Goal: Transaction & Acquisition: Purchase product/service

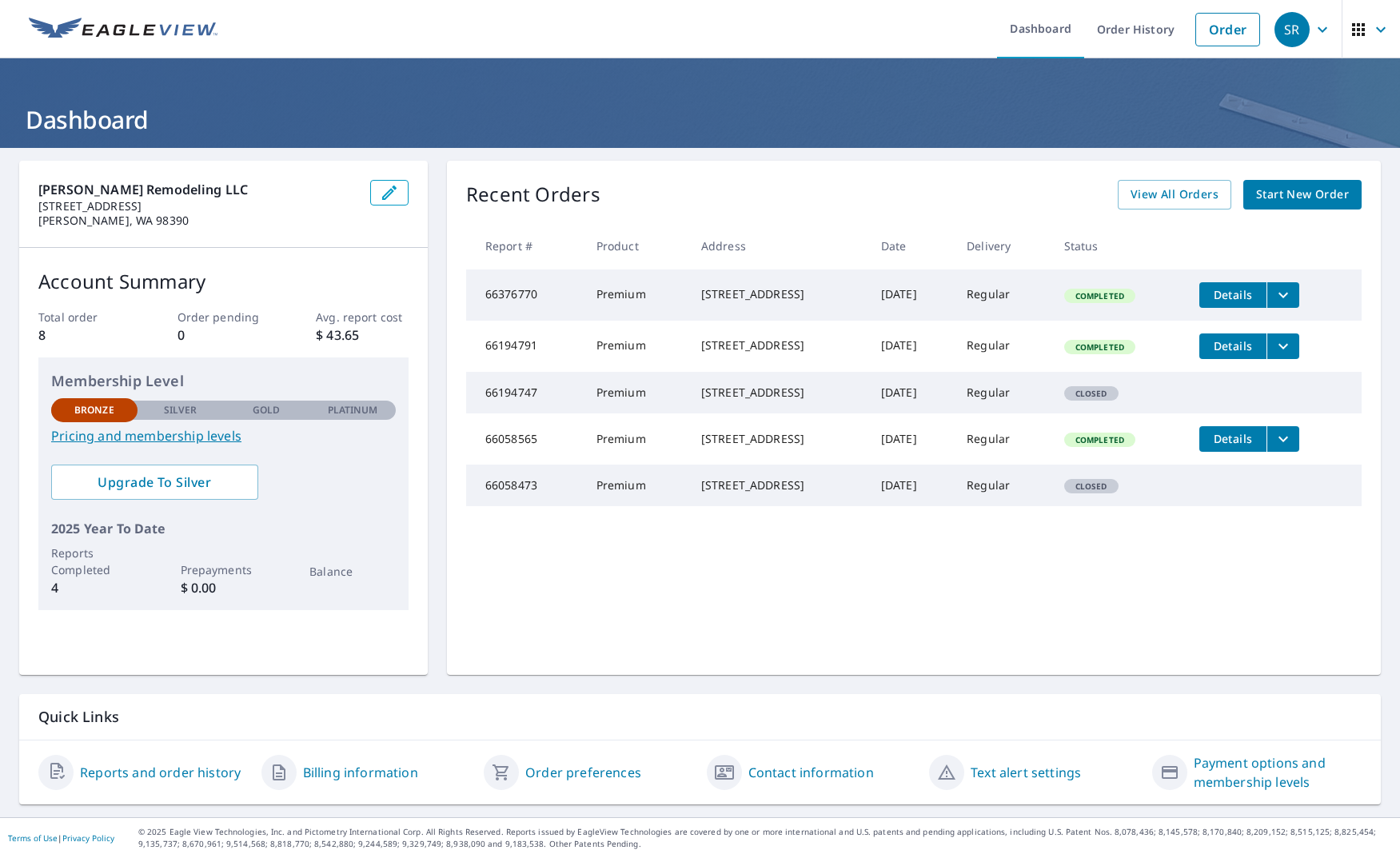
click at [1307, 198] on span "Start New Order" at bounding box center [1303, 194] width 93 height 20
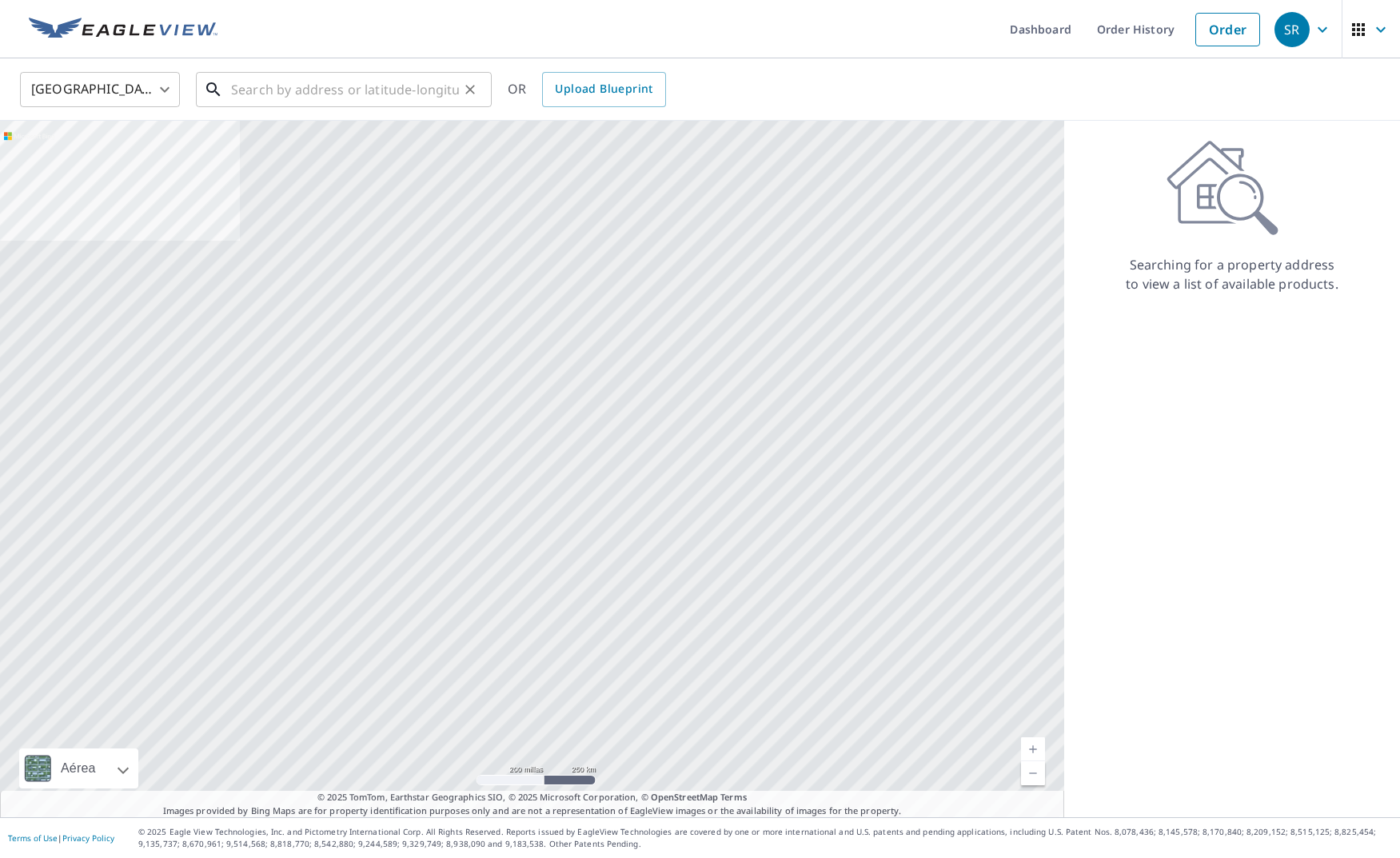
click at [328, 95] on input "text" at bounding box center [345, 90] width 228 height 45
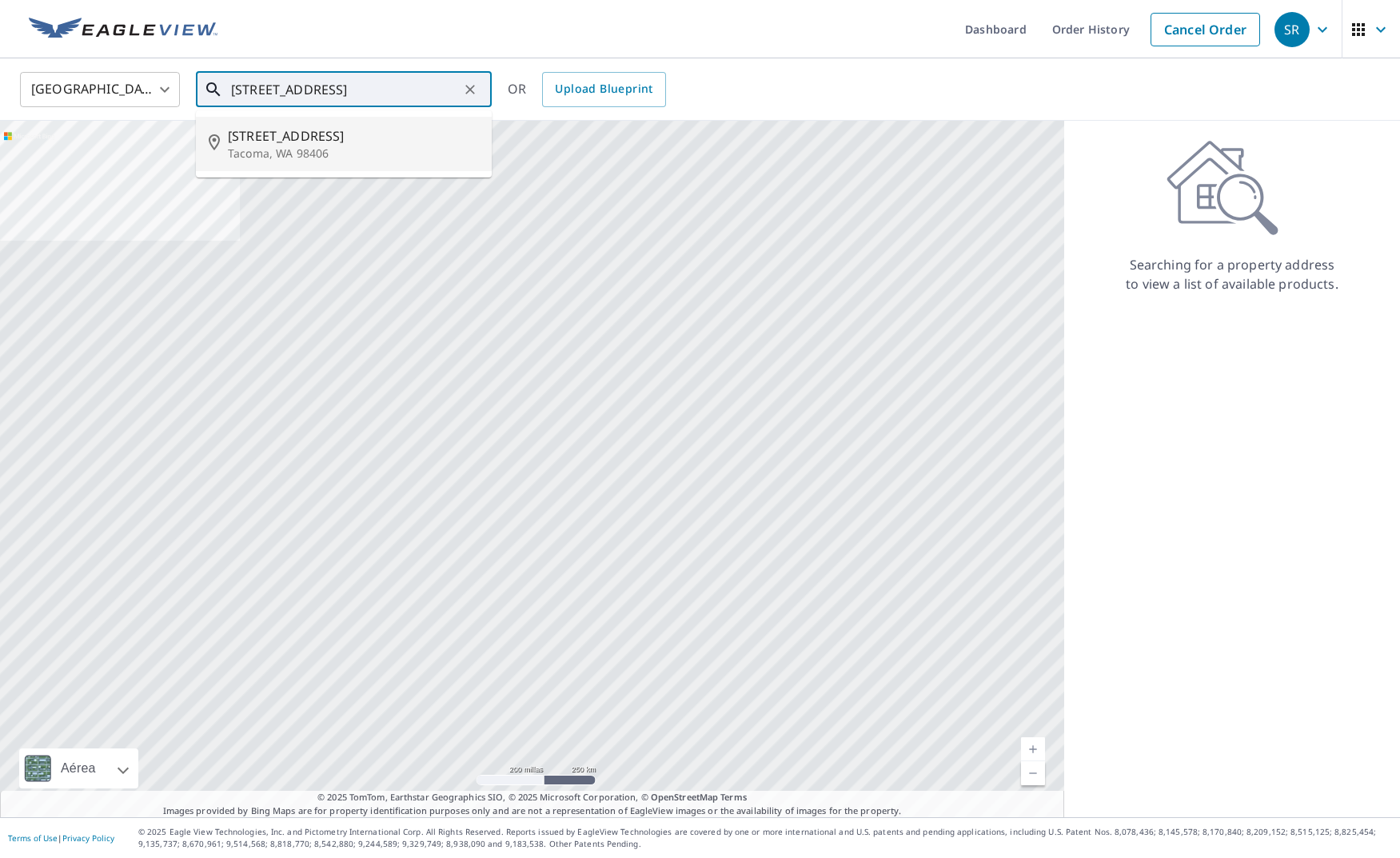
click at [306, 154] on p "Tacoma, WA 98406" at bounding box center [353, 153] width 251 height 16
type input "4501 N 13th St Tacoma, WA 98406"
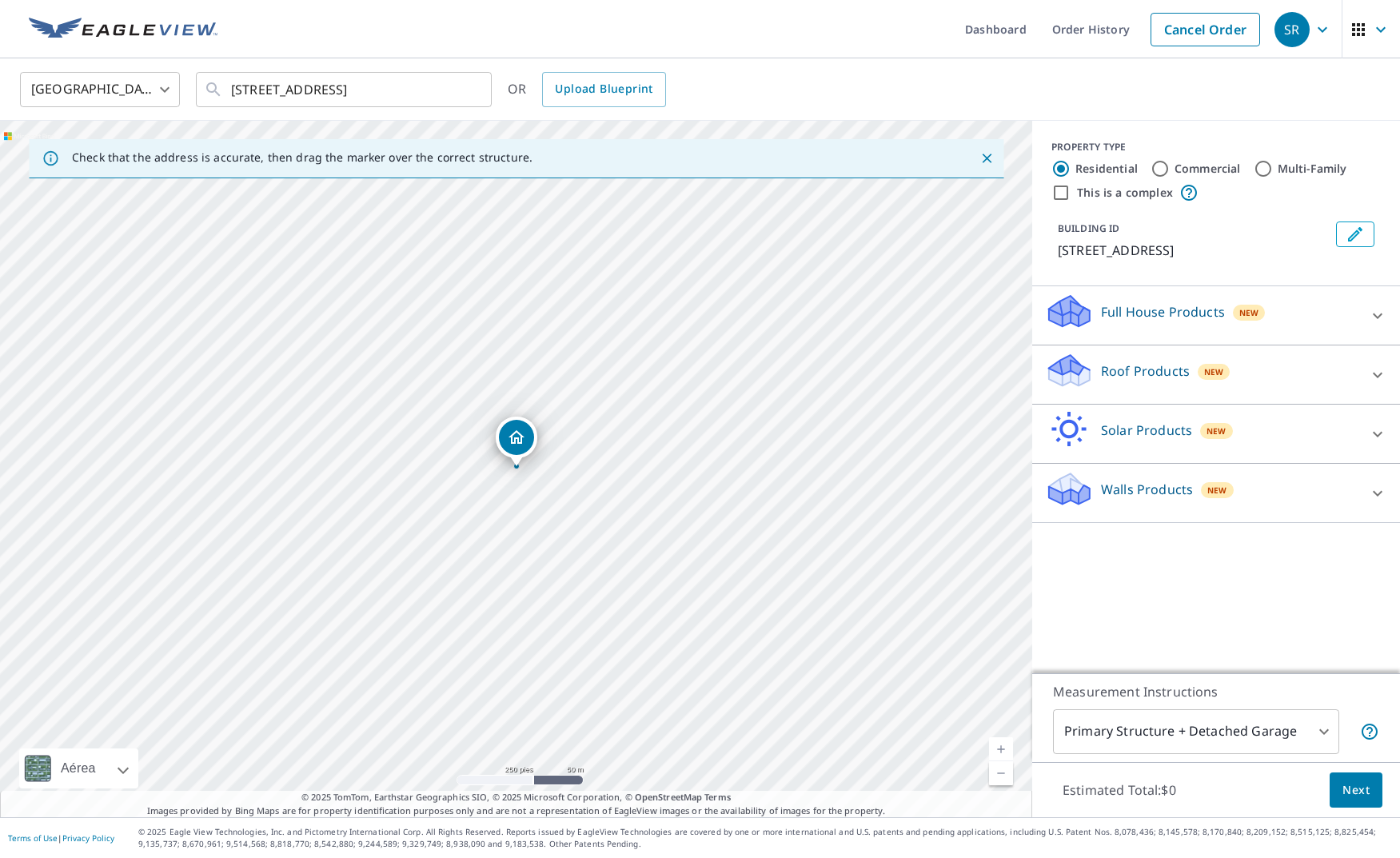
click at [999, 749] on link "Nivel actual 17, ampliar" at bounding box center [1001, 749] width 24 height 24
click at [999, 749] on link "Nivel actual 18, ampliar" at bounding box center [1001, 749] width 24 height 24
click at [999, 749] on link "Nivel actual 19, ampliar" at bounding box center [1001, 749] width 24 height 24
click at [1378, 370] on icon at bounding box center [1378, 375] width 19 height 19
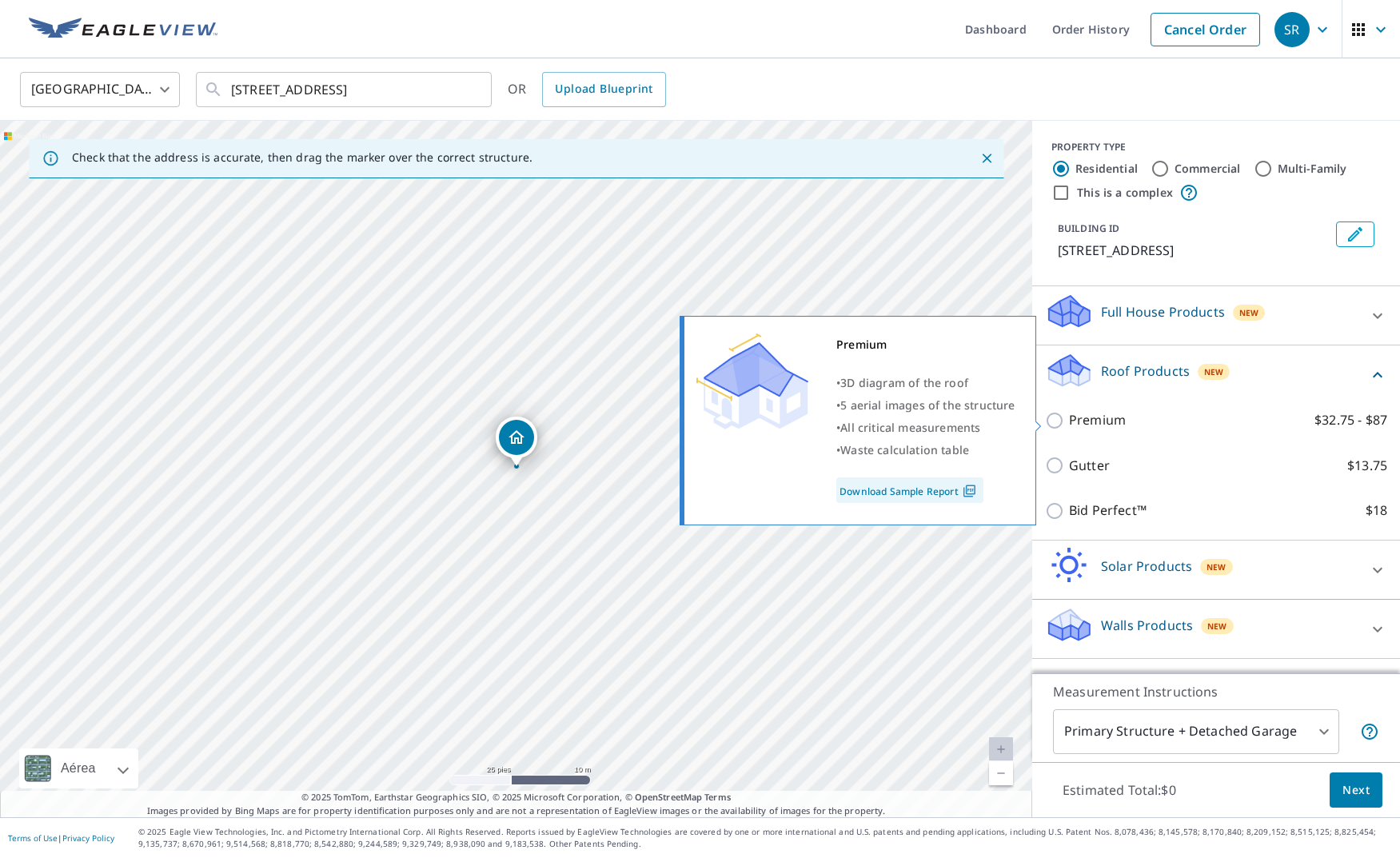
click at [1055, 420] on input "Premium $32.75 - $87" at bounding box center [1057, 420] width 24 height 19
checkbox input "true"
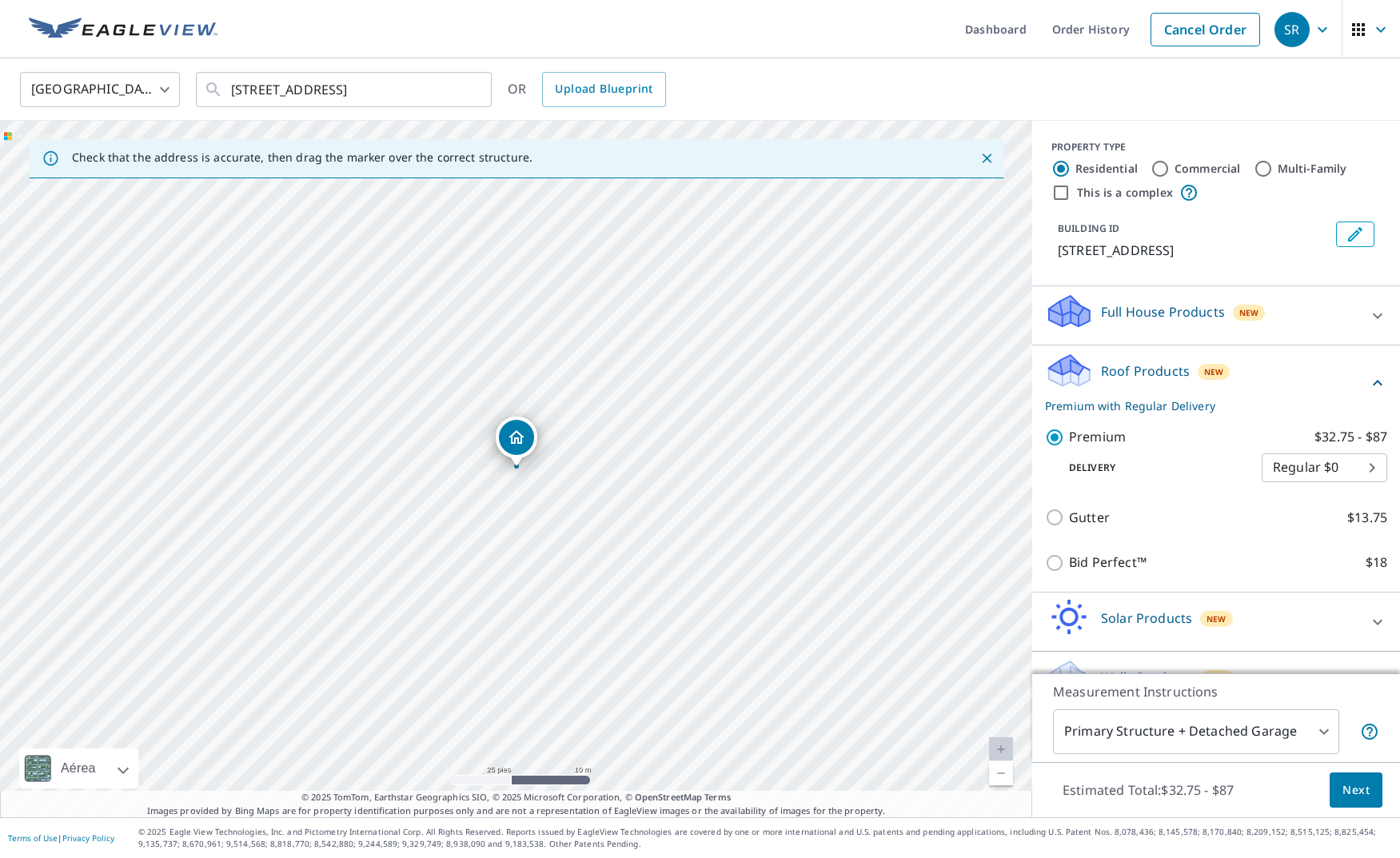
click at [1328, 733] on body "SR SR Dashboard Order History Cancel Order SR United States US ​ 4501 N 13th St…" at bounding box center [700, 429] width 1400 height 858
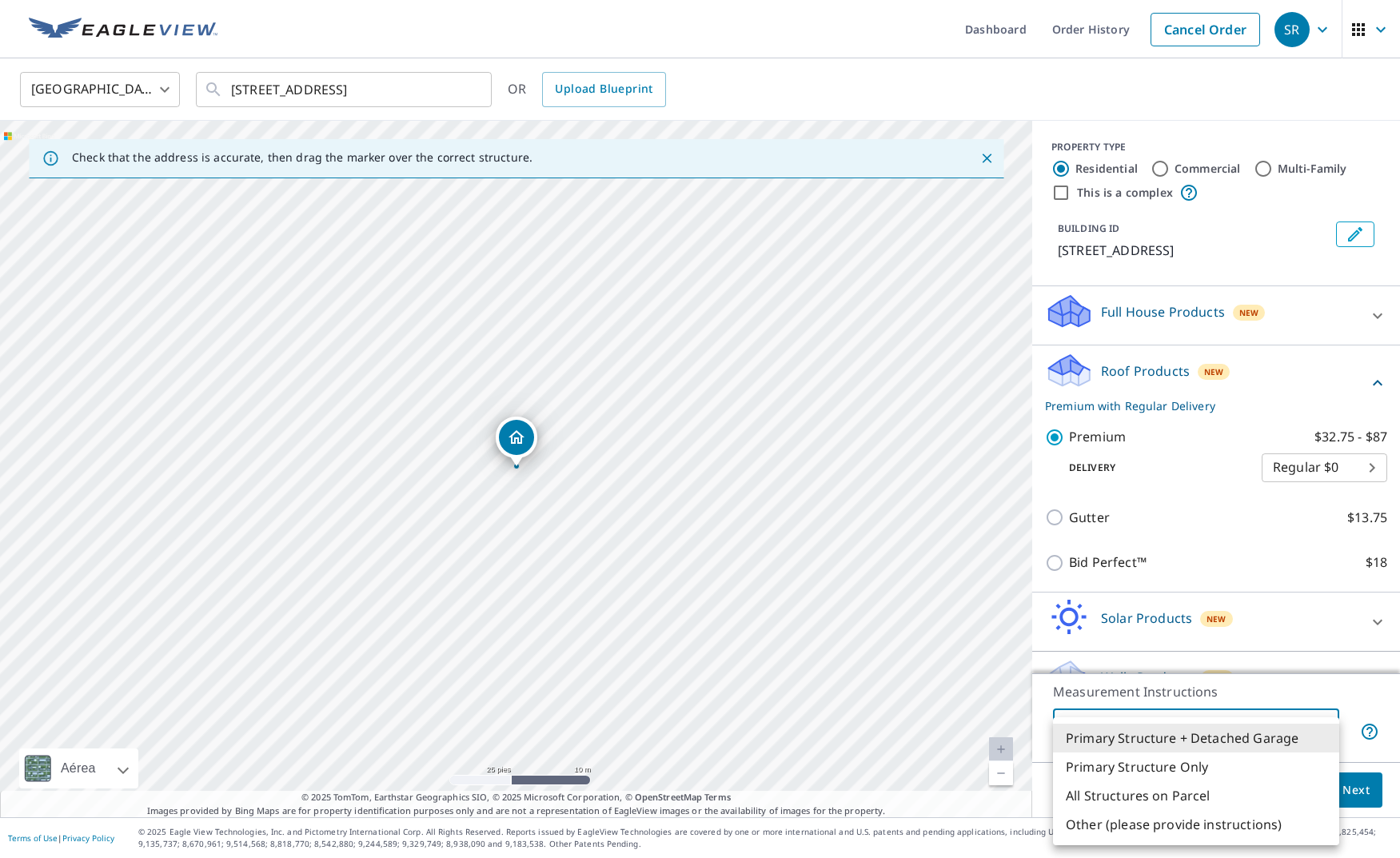
click at [1355, 693] on div at bounding box center [700, 429] width 1400 height 858
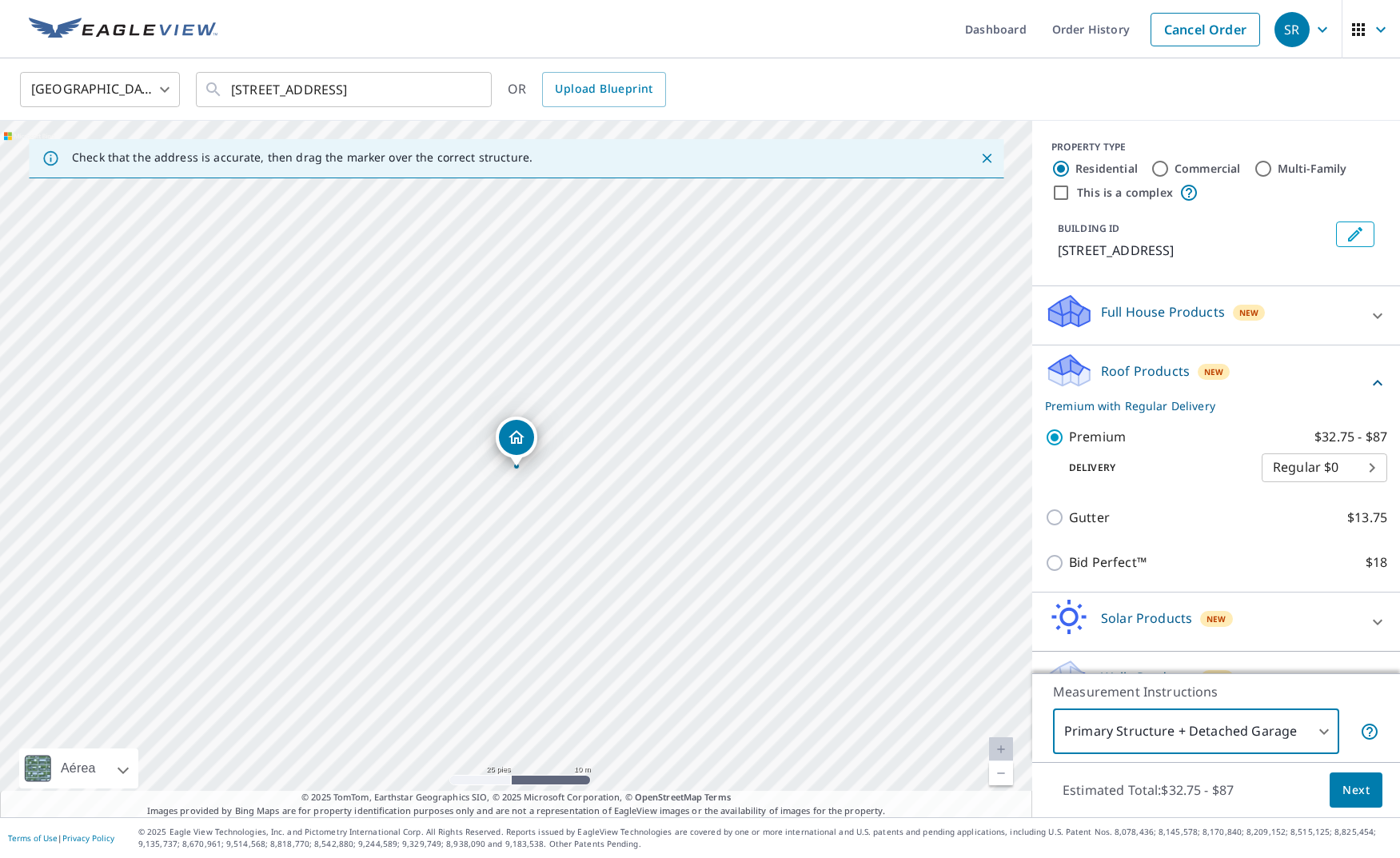
click at [1322, 734] on body "SR SR Dashboard Order History Cancel Order SR United States US ​ 4501 N 13th St…" at bounding box center [700, 429] width 1400 height 858
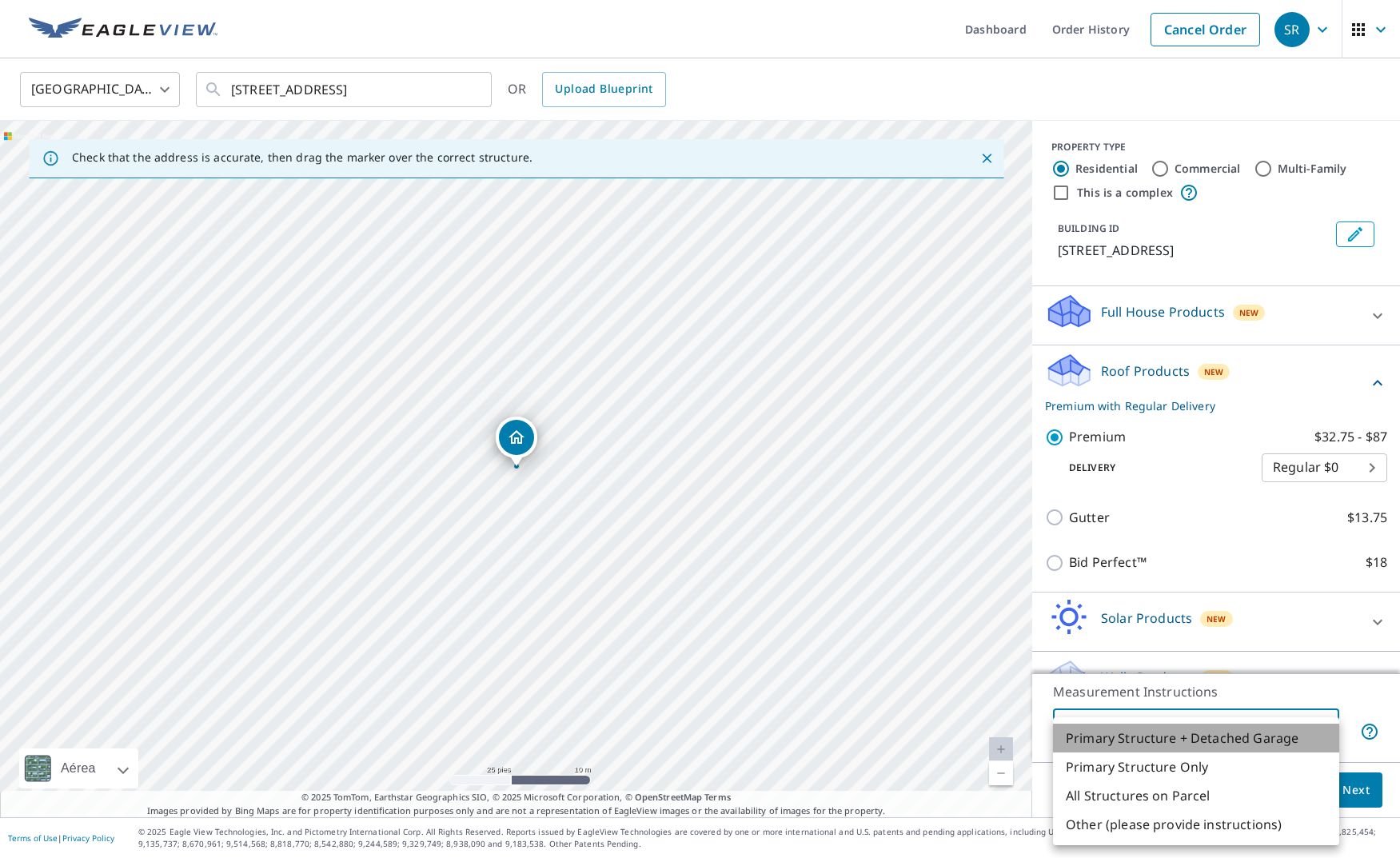
click at [1291, 737] on li "Primary Structure + Detached Garage" at bounding box center [1197, 737] width 286 height 28
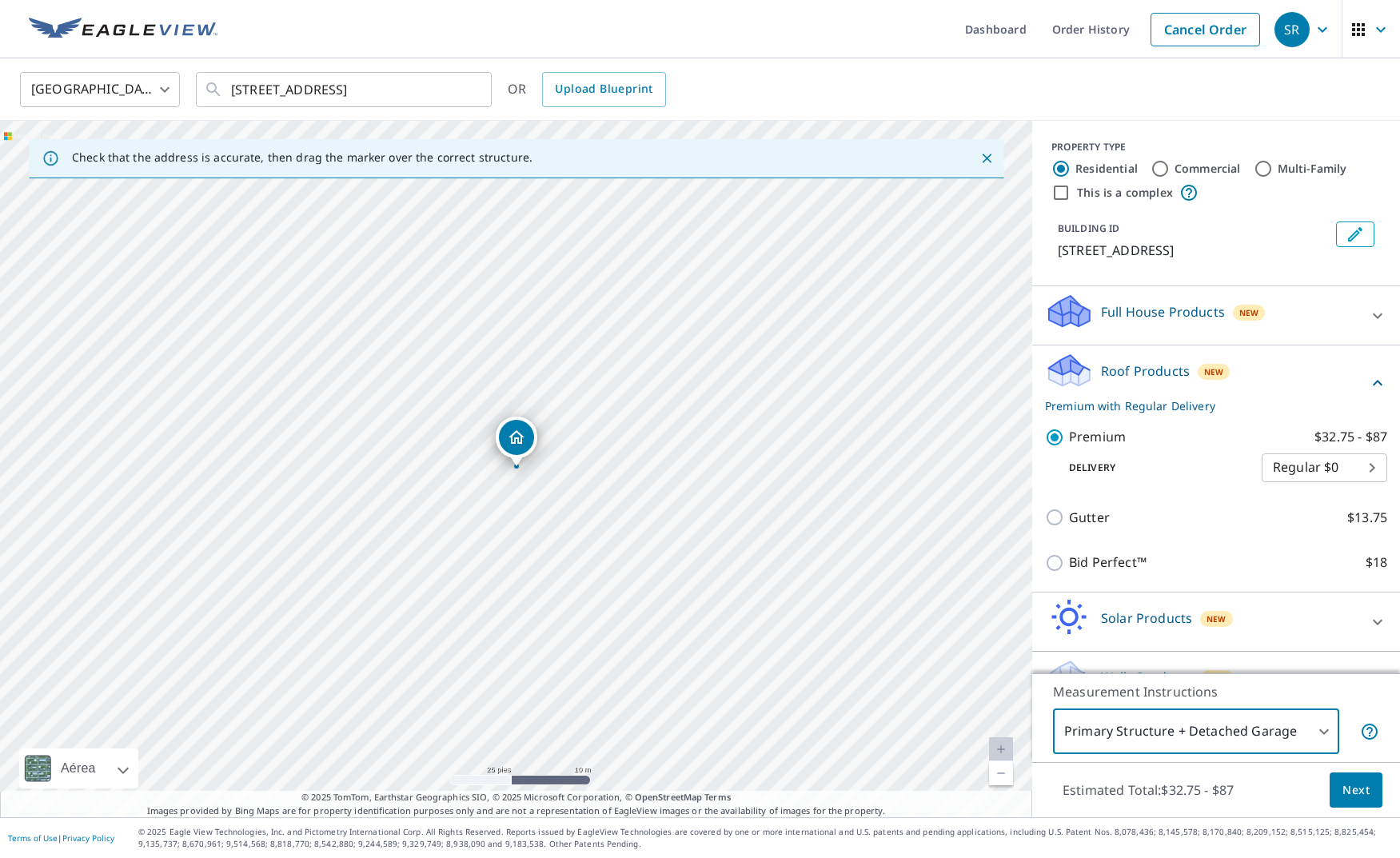
click at [1365, 798] on span "Next" at bounding box center [1357, 790] width 28 height 20
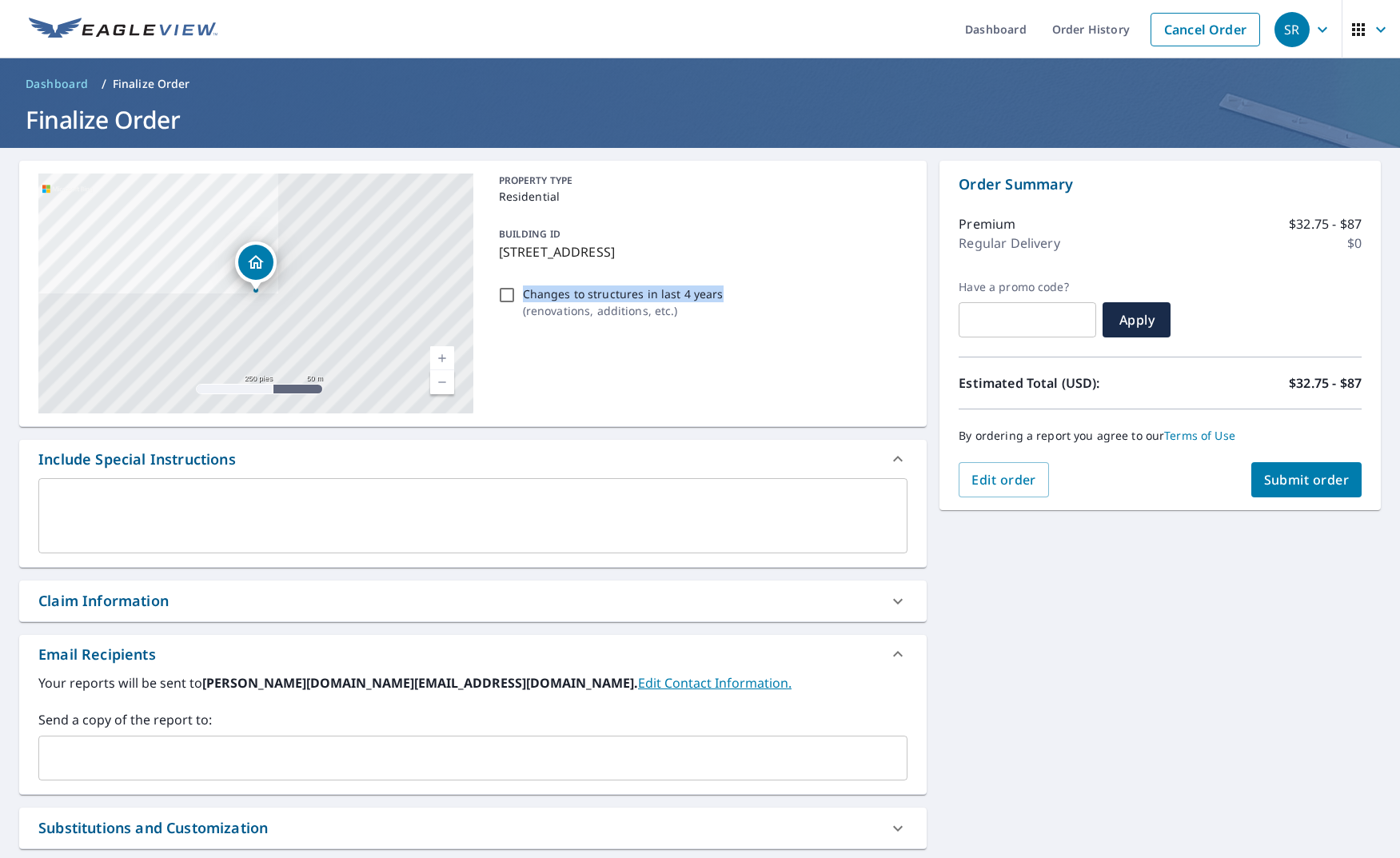
drag, startPoint x: 675, startPoint y: 291, endPoint x: 525, endPoint y: 291, distance: 150.0
click at [525, 291] on div "Changes to structures in last 4 years ( renovations, additions, etc. )" at bounding box center [700, 302] width 416 height 43
copy p "Changes to structures in last 4 years"
click at [668, 378] on div "PROPERTY TYPE Residential BUILDING ID 4501 N 13th St, Tacoma, WA, 98406 Changes…" at bounding box center [700, 293] width 416 height 239
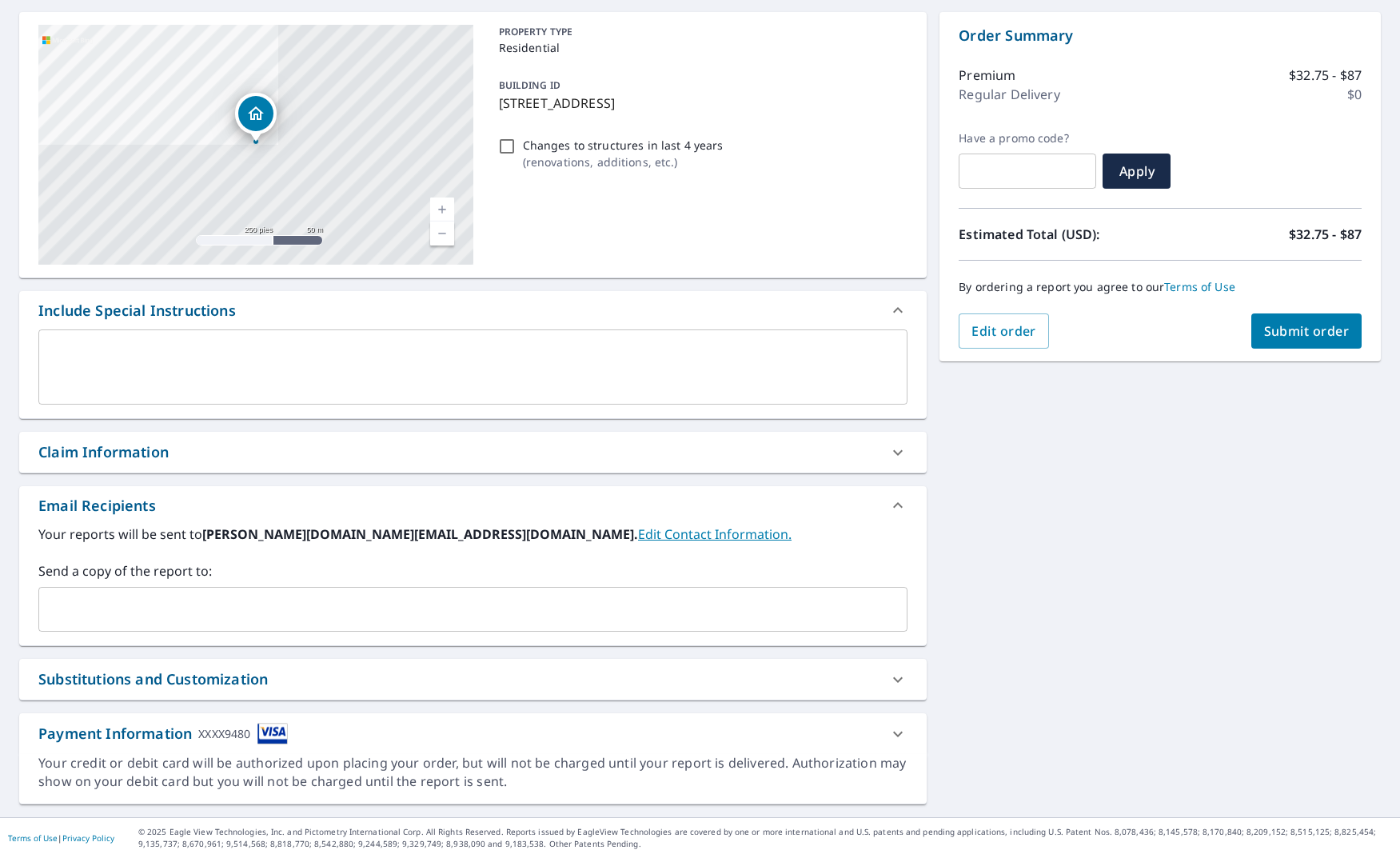
click at [244, 620] on input "text" at bounding box center [461, 609] width 831 height 30
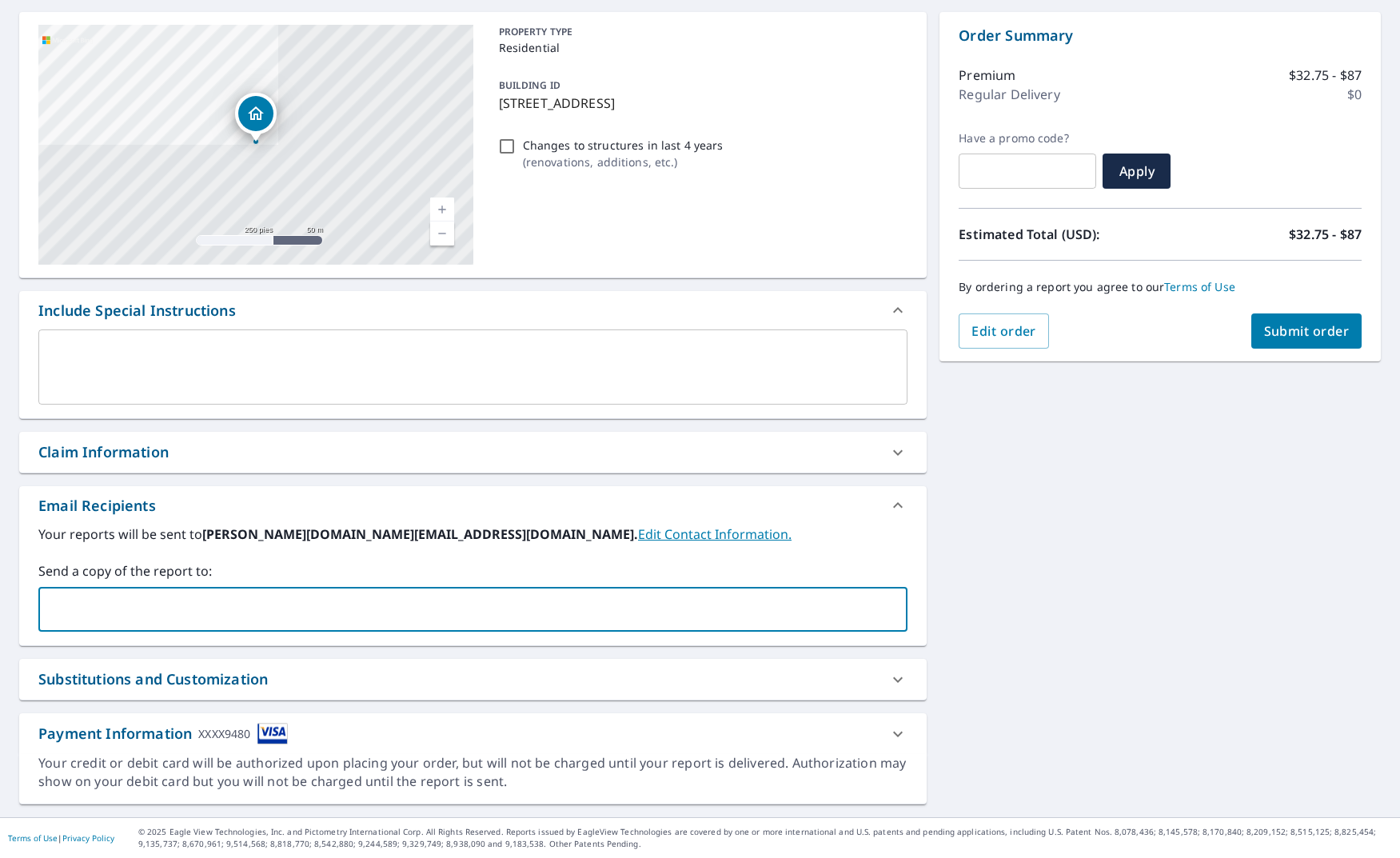
click at [309, 586] on div "Send a copy of the report to: ​" at bounding box center [473, 597] width 869 height 71
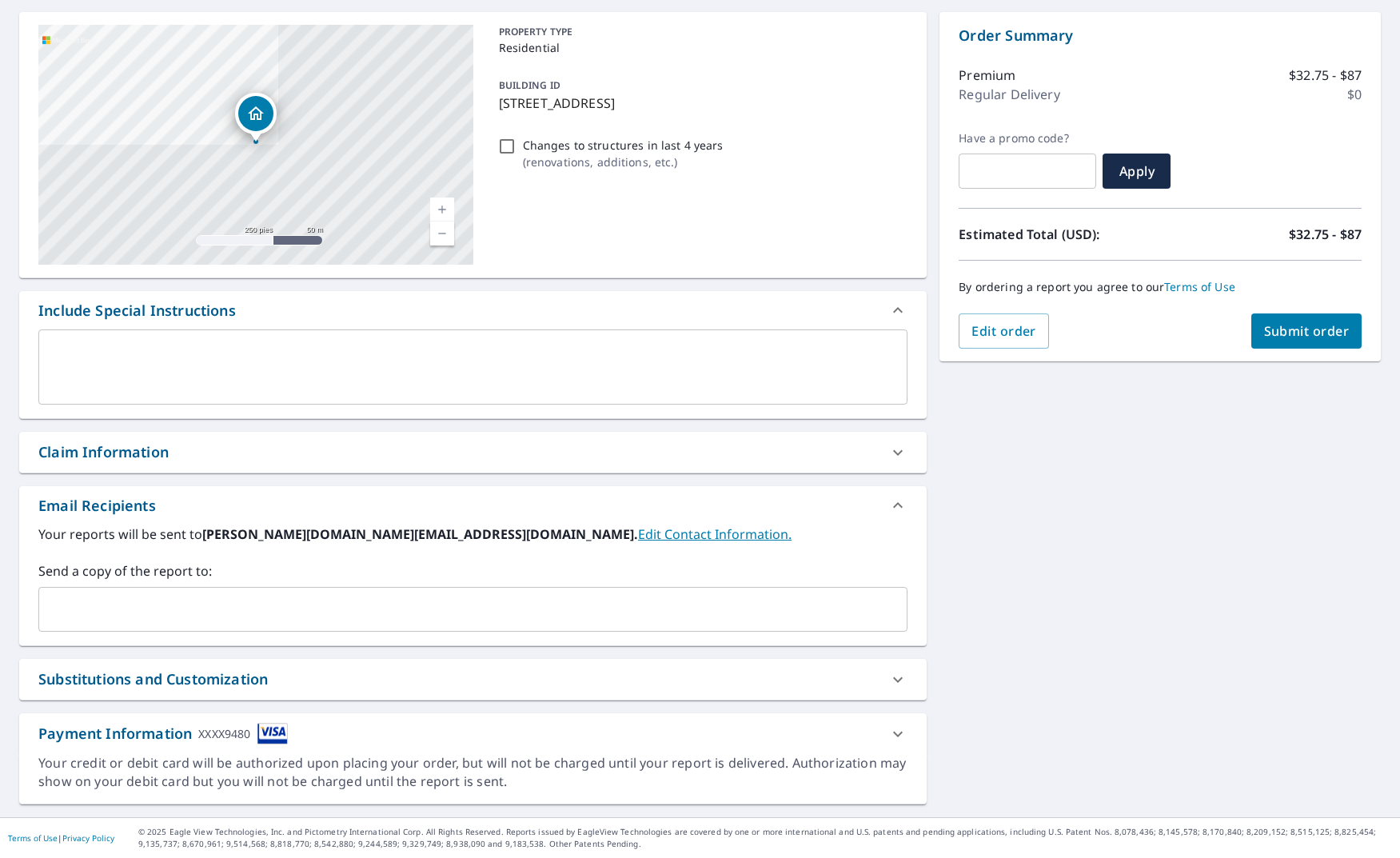
scroll to position [0, 0]
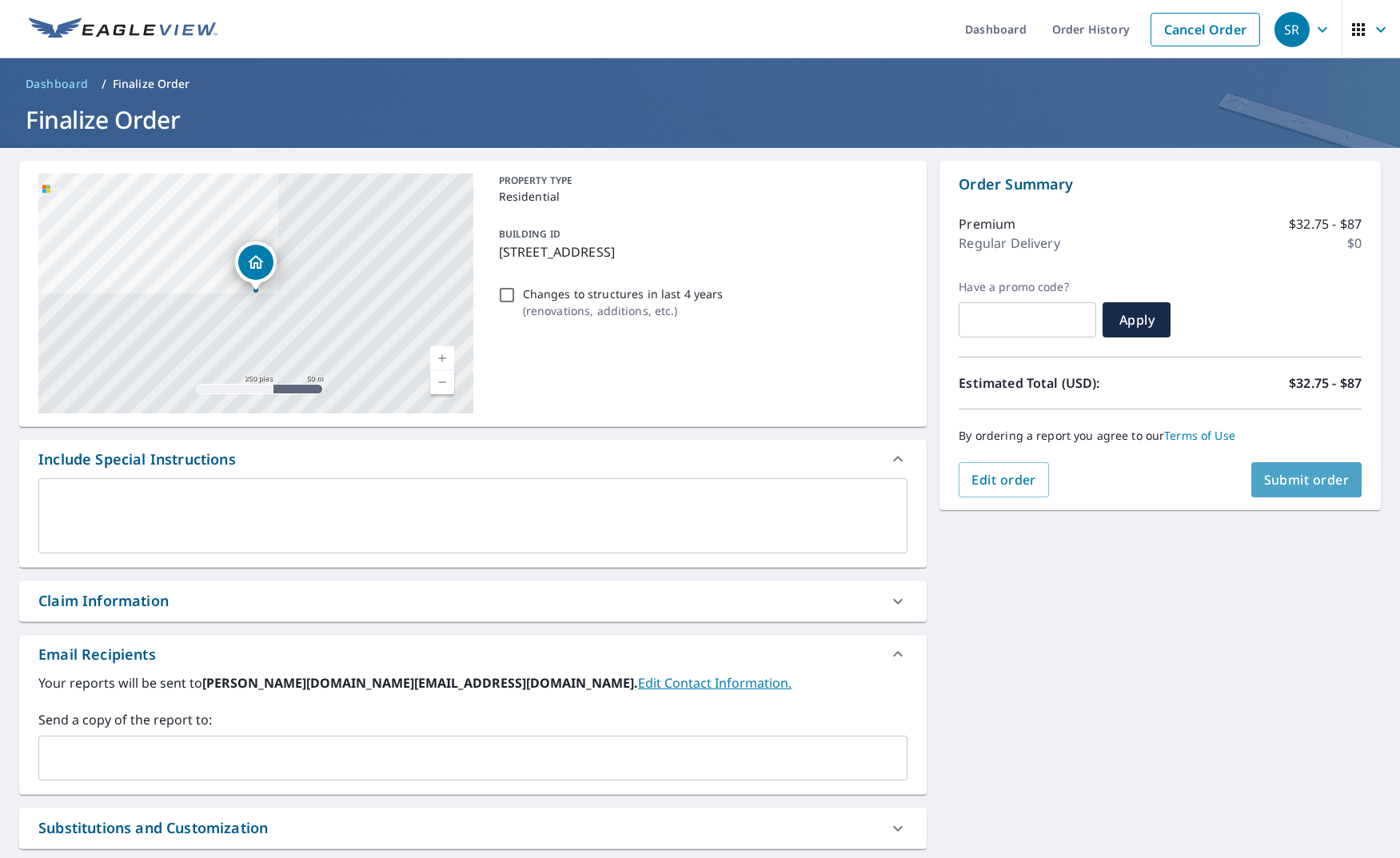
click at [1305, 476] on span "Submit order" at bounding box center [1307, 480] width 85 height 17
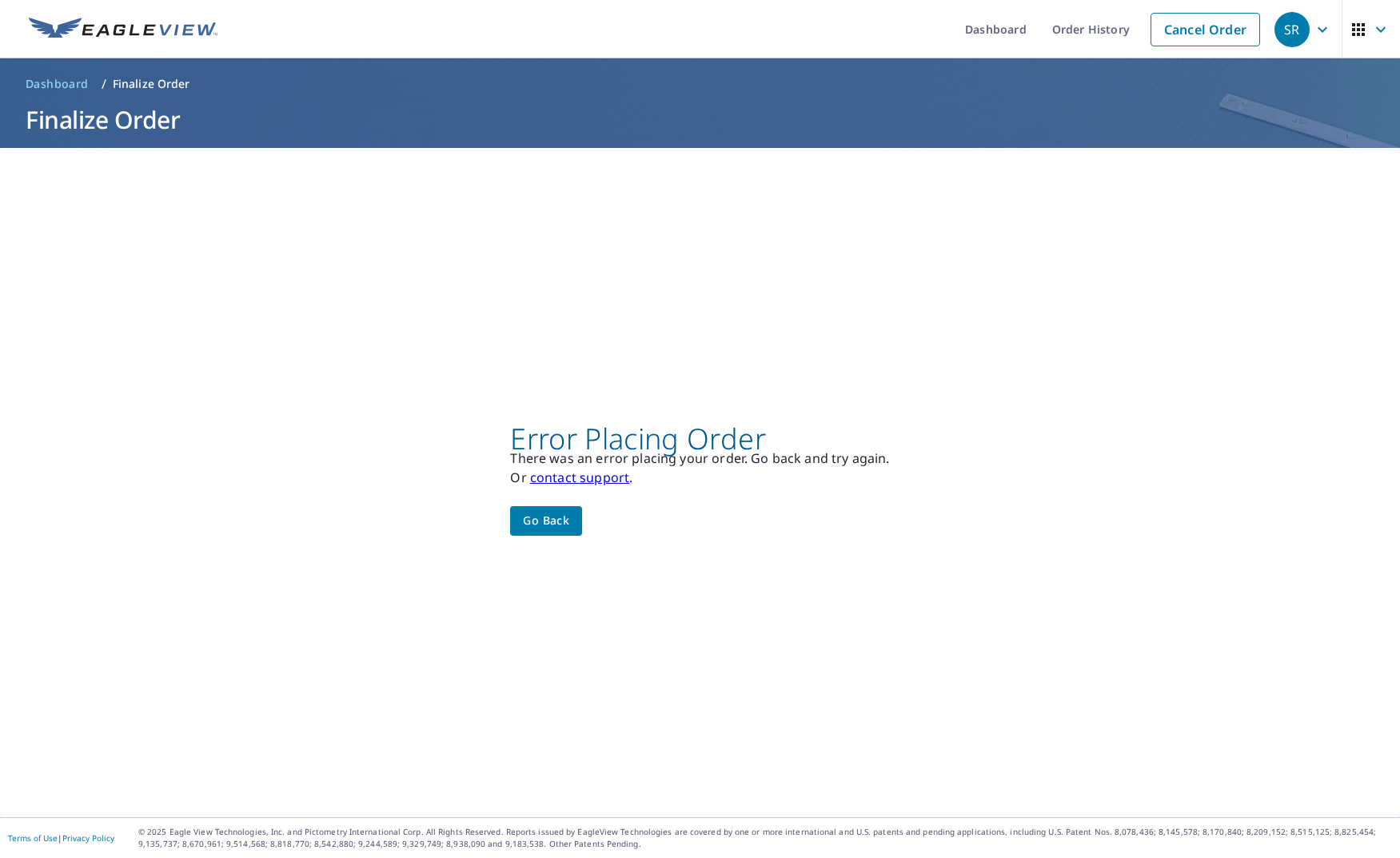
click at [554, 521] on span "Go back" at bounding box center [546, 520] width 47 height 20
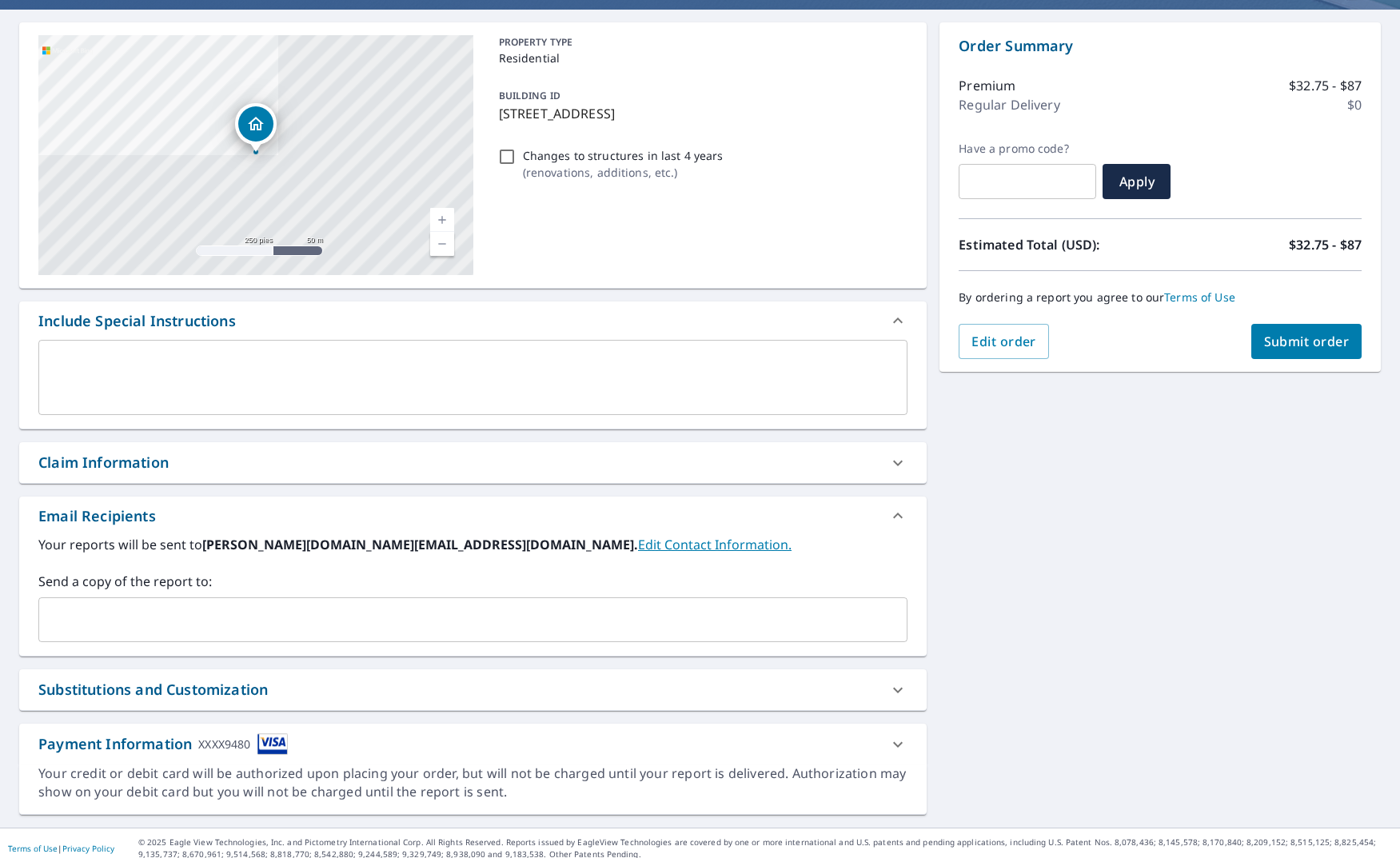
scroll to position [149, 0]
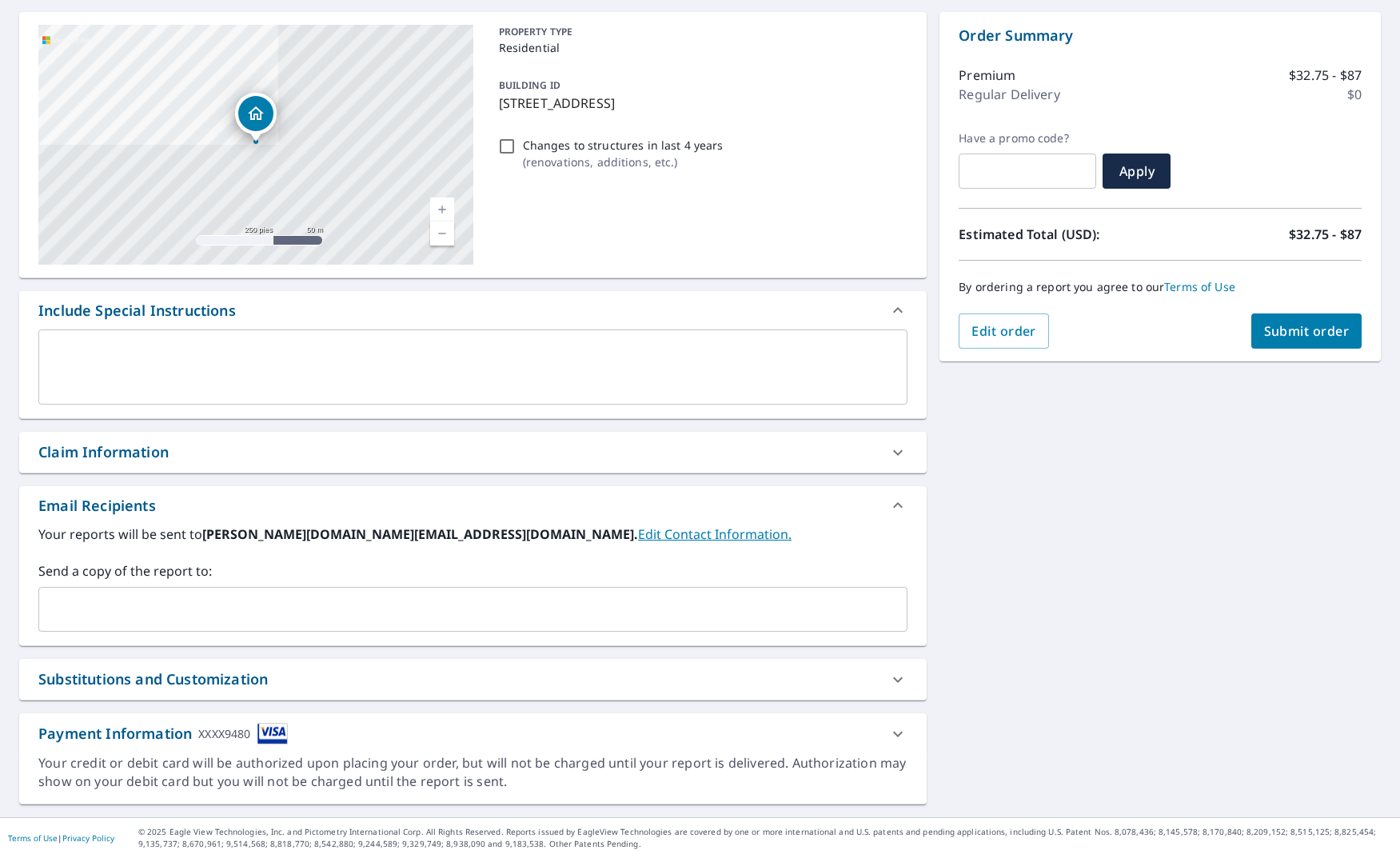
click at [1304, 337] on span "Submit order" at bounding box center [1307, 331] width 85 height 17
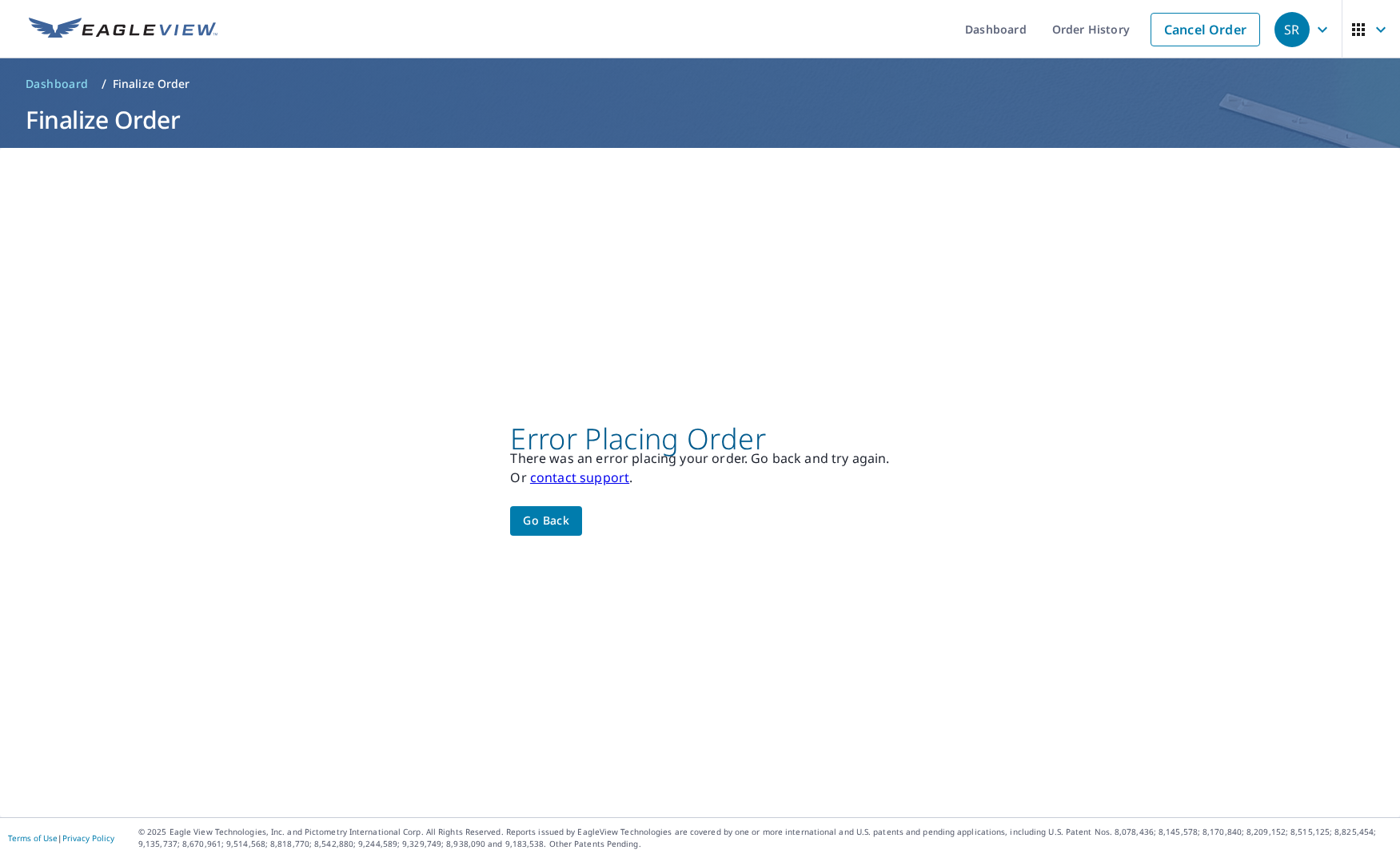
scroll to position [0, 0]
click at [554, 519] on span "Go back" at bounding box center [546, 520] width 47 height 20
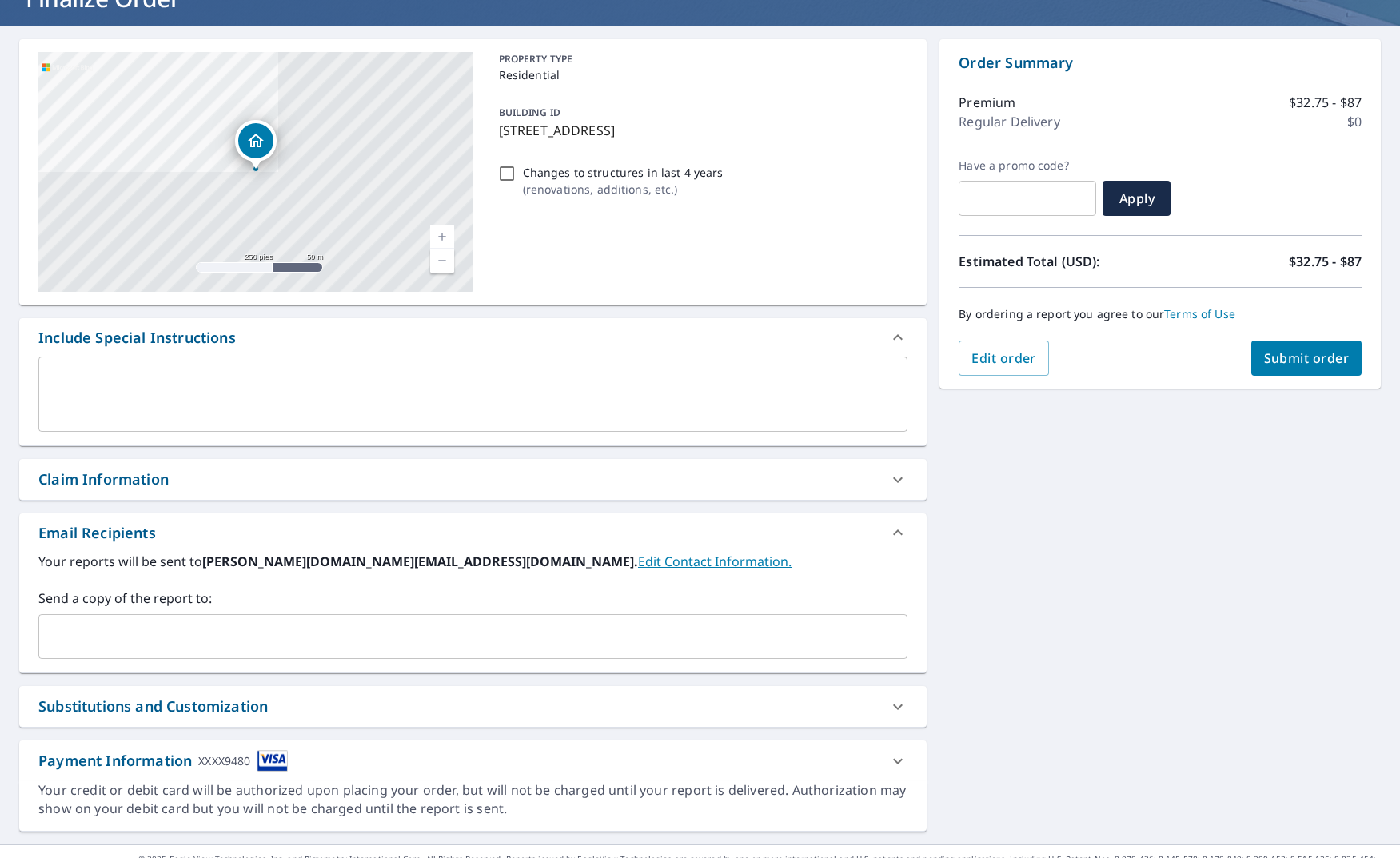
scroll to position [149, 0]
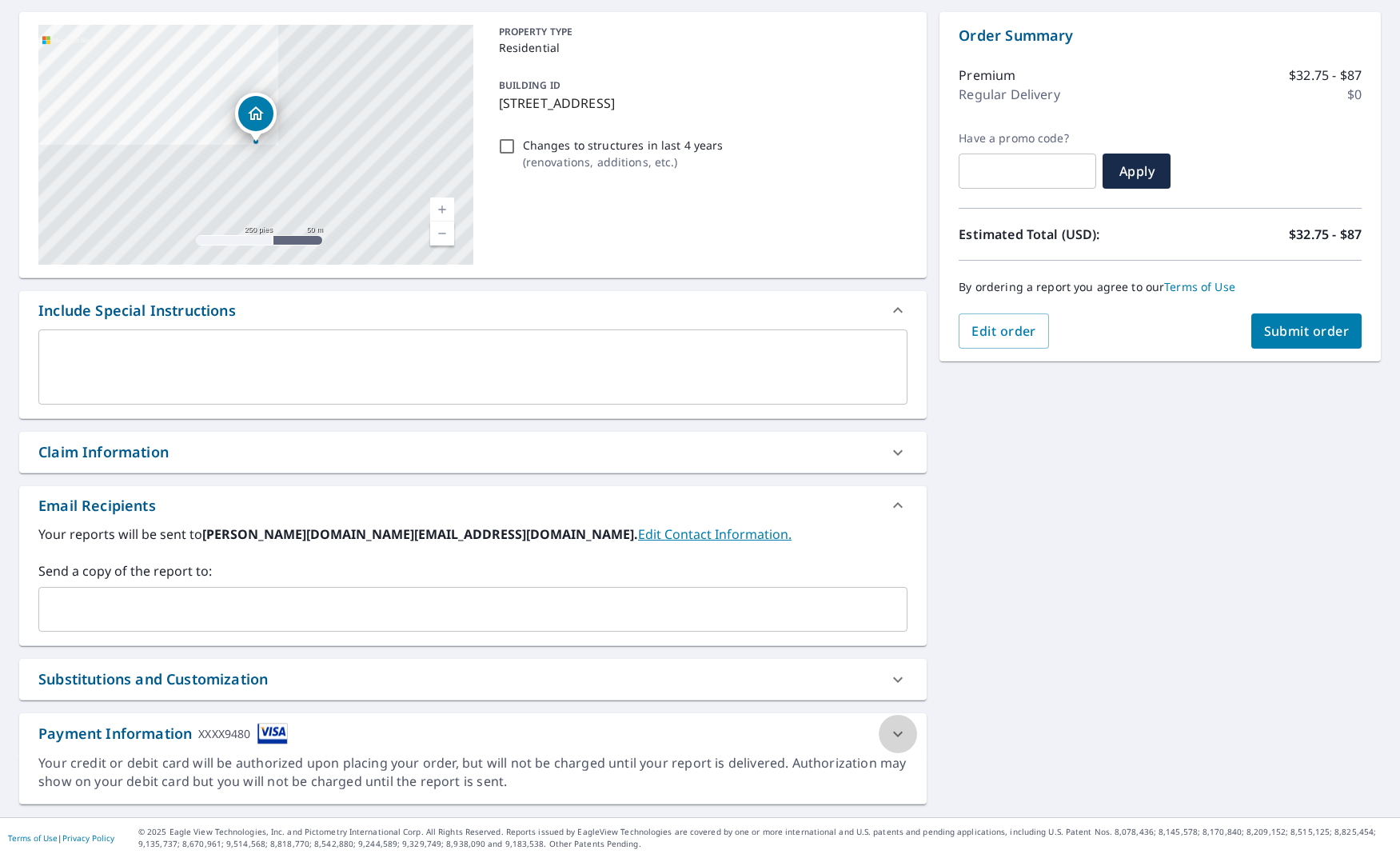
drag, startPoint x: 902, startPoint y: 725, endPoint x: 874, endPoint y: 718, distance: 28.9
click at [902, 725] on icon at bounding box center [898, 734] width 19 height 19
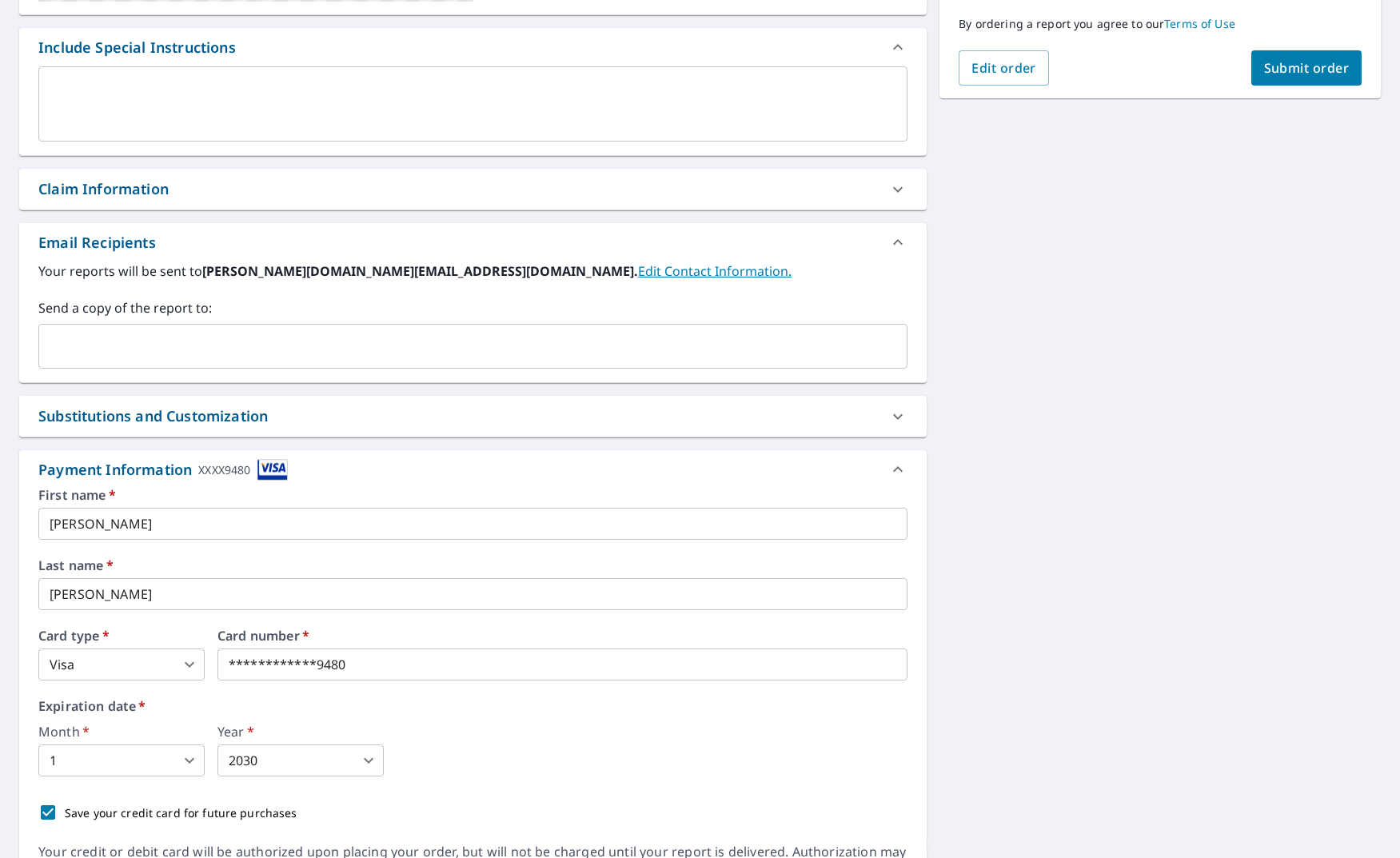
scroll to position [501, 0]
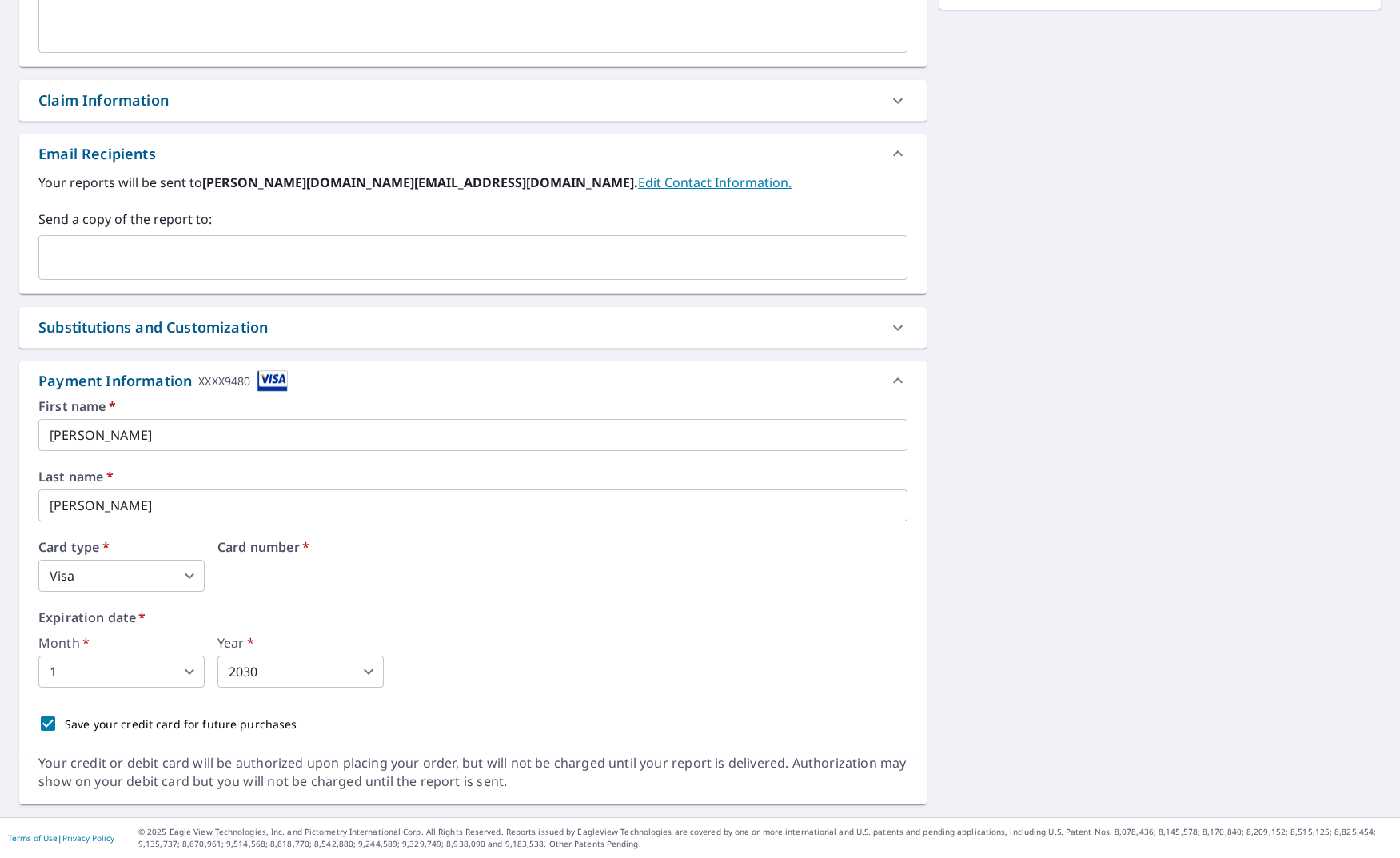
drag, startPoint x: 379, startPoint y: 575, endPoint x: 182, endPoint y: 554, distance: 198.1
click at [313, 581] on div "Card number   *" at bounding box center [562, 566] width 690 height 51
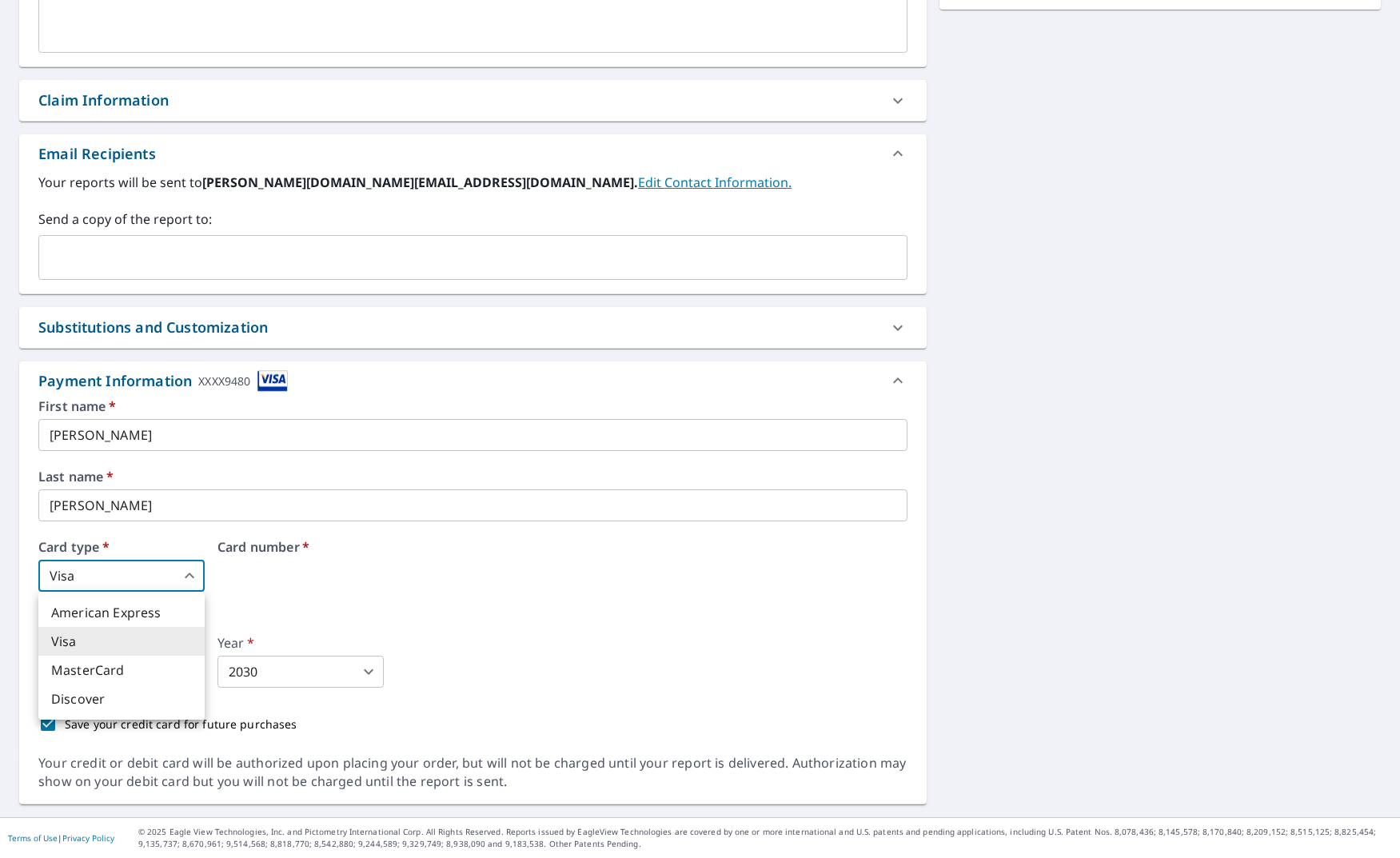
click at [187, 570] on body "SR SR Dashboard Order History Cancel Order SR Dashboard / Finalize Order Finali…" at bounding box center [700, 429] width 1400 height 858
click at [148, 633] on li "Visa" at bounding box center [121, 641] width 166 height 28
click at [320, 573] on div "Card number   *" at bounding box center [562, 566] width 690 height 51
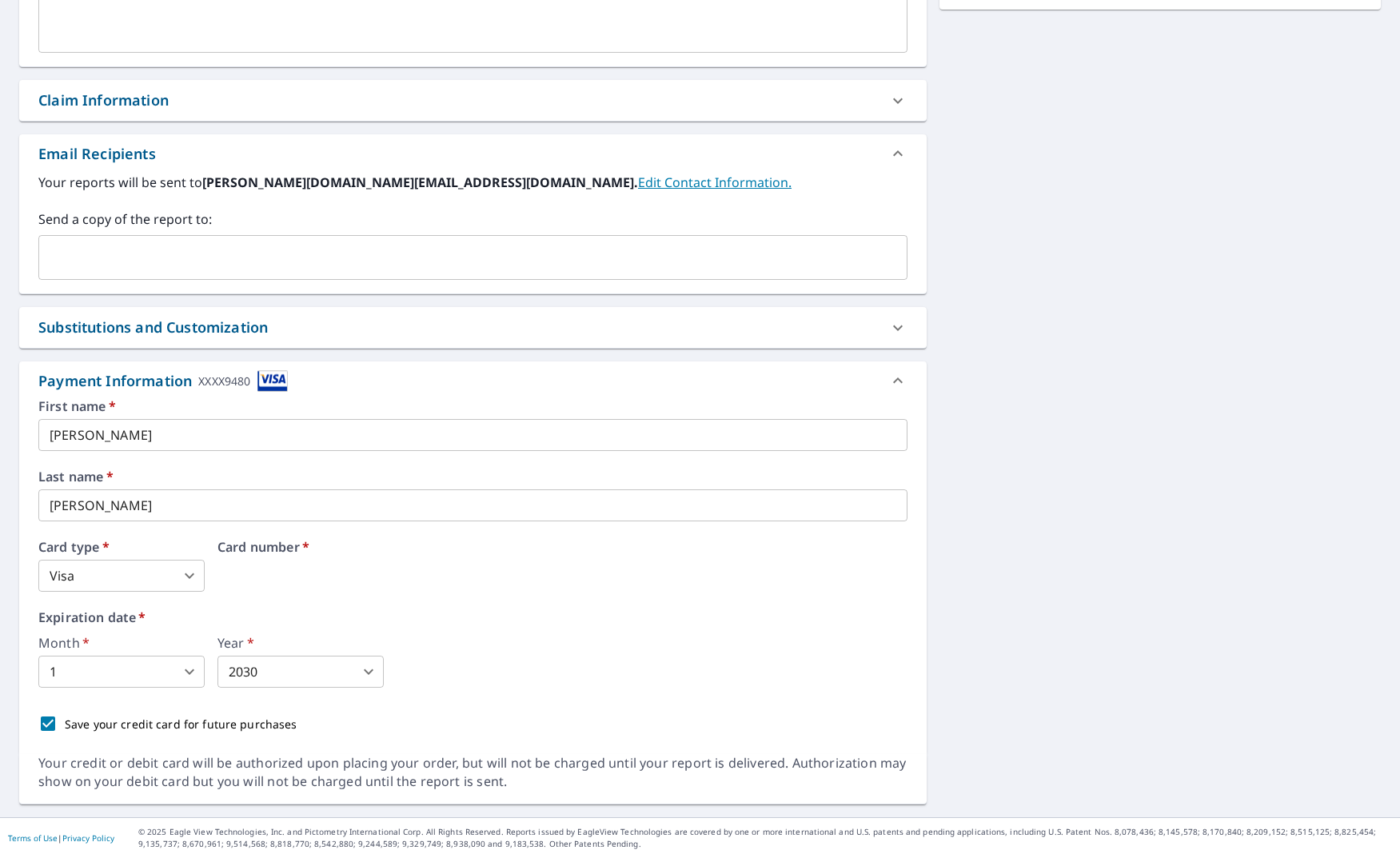
click at [300, 603] on div "First name   * Jose ​ Last name   * Santana ​ Card type   * Visa 2 ​ Card numbe…" at bounding box center [473, 569] width 869 height 340
click at [292, 575] on div "Card number   *" at bounding box center [562, 566] width 690 height 51
click at [669, 444] on input "[PERSON_NAME]" at bounding box center [473, 434] width 869 height 32
click at [271, 370] on img at bounding box center [272, 381] width 30 height 22
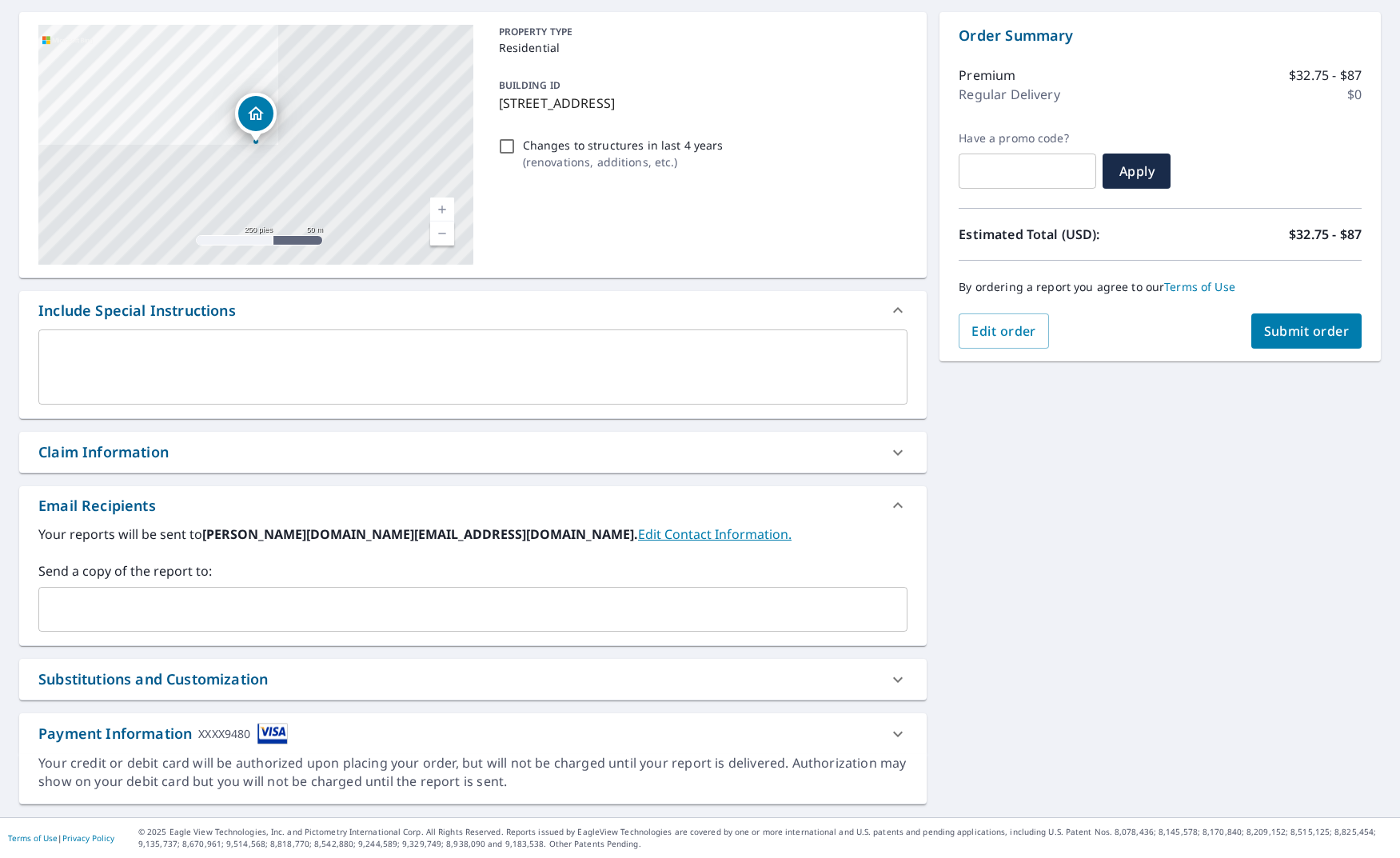
scroll to position [149, 0]
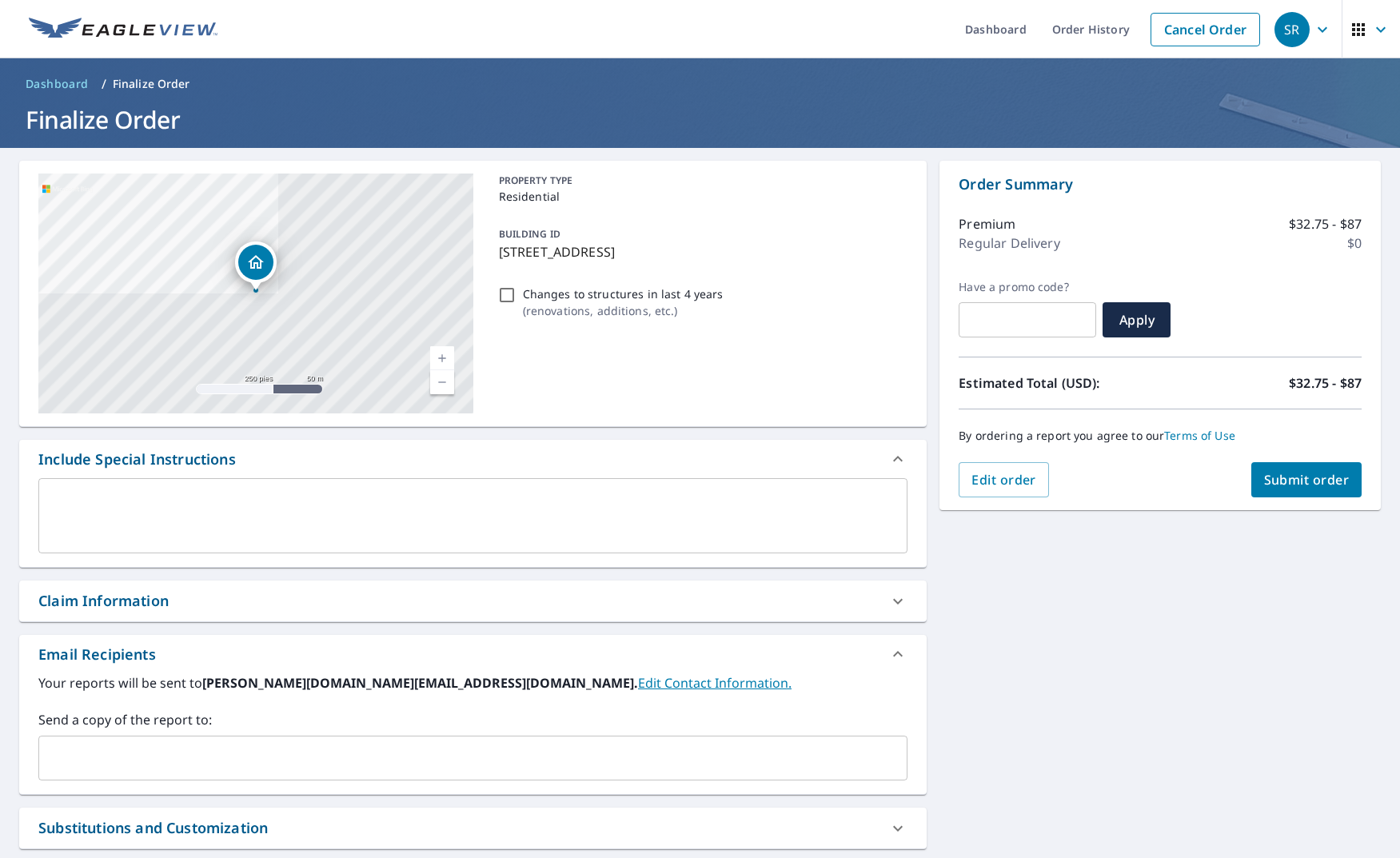
click at [1271, 472] on span "Submit order" at bounding box center [1307, 480] width 85 height 17
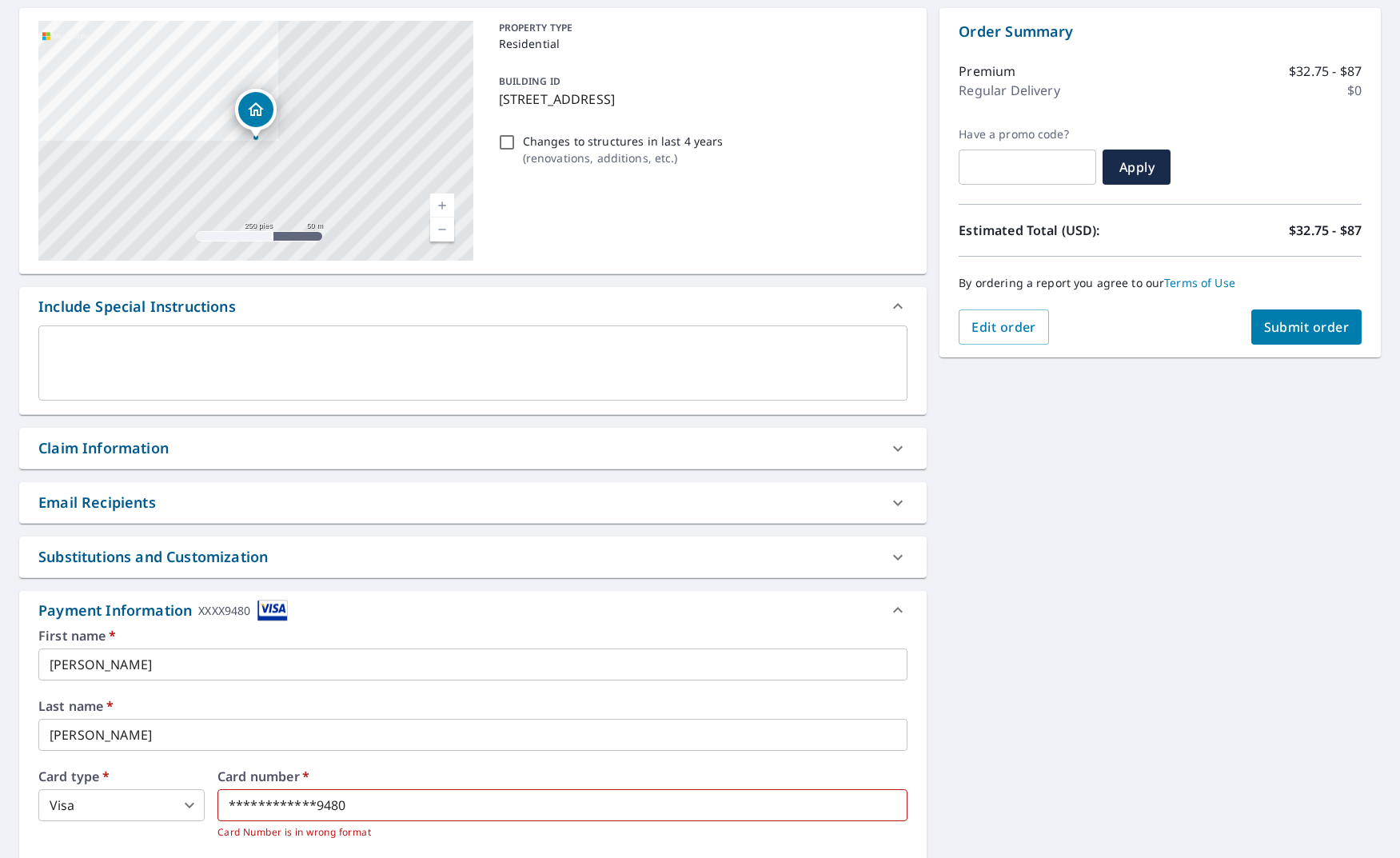
scroll to position [313, 0]
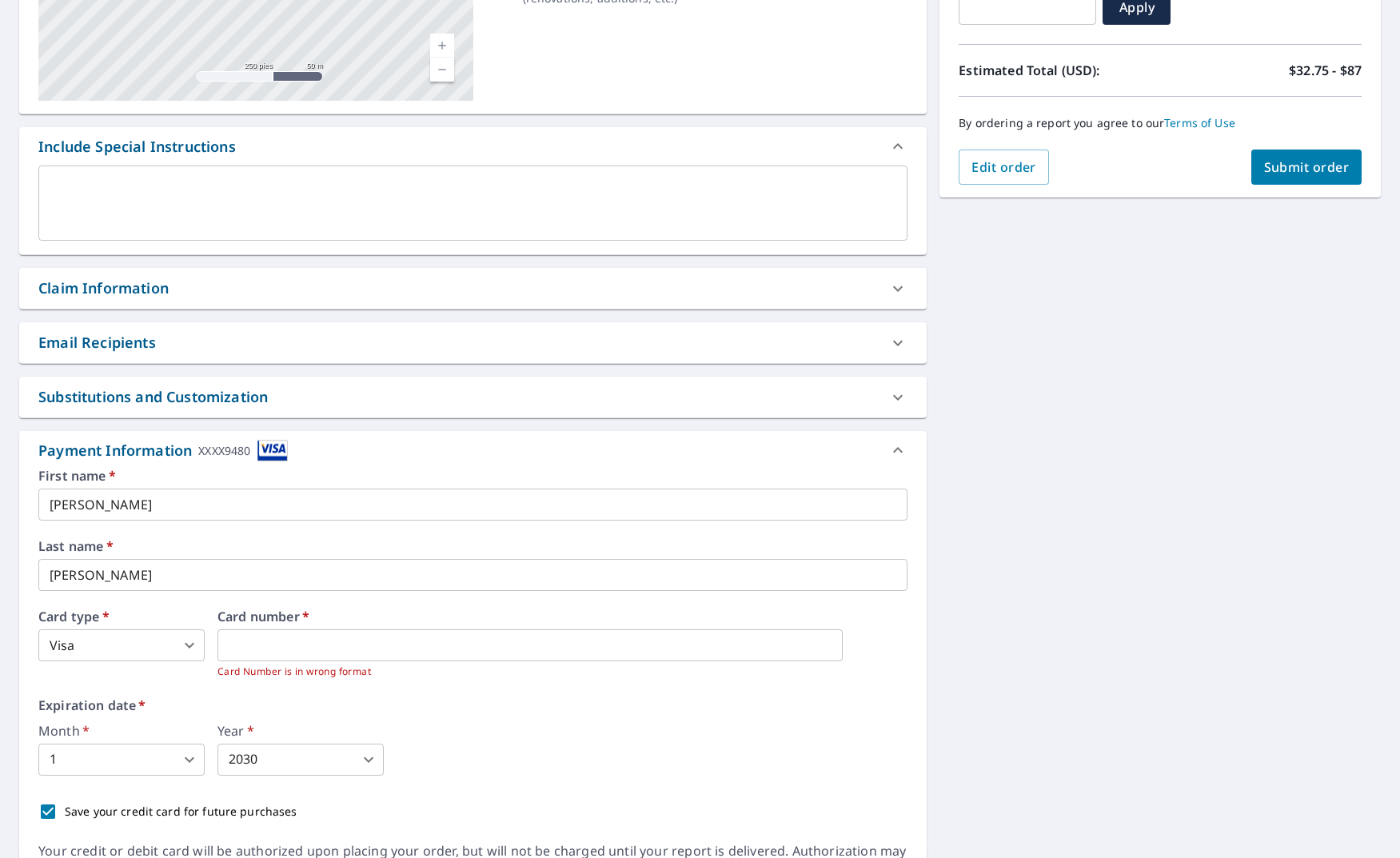
click at [1005, 453] on div "[STREET_ADDRESS] Aérea Carretera Un mapa de carreteras estándar Aérea Una vista…" at bounding box center [700, 370] width 1400 height 1070
click at [893, 451] on icon at bounding box center [898, 450] width 19 height 19
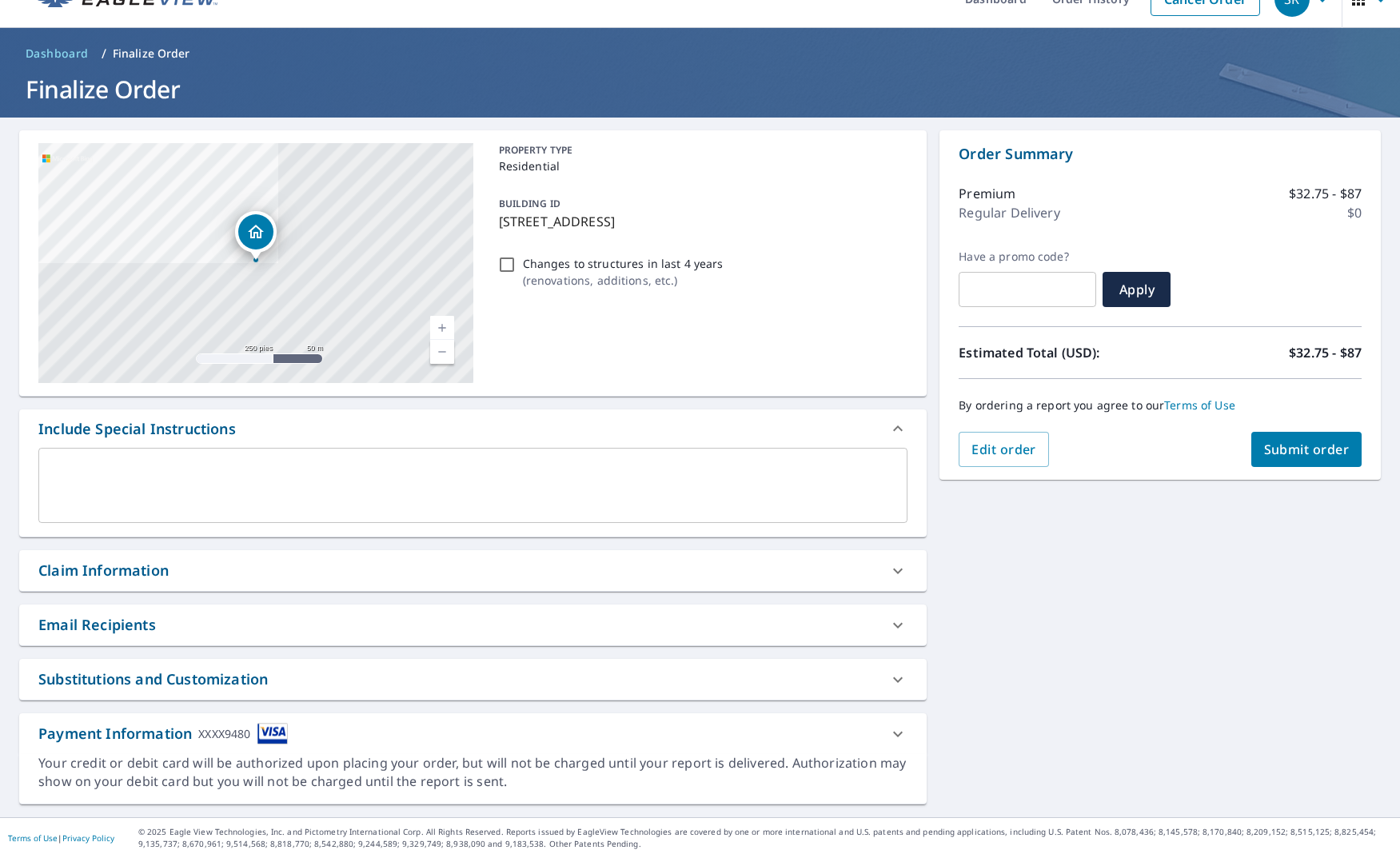
scroll to position [30, 0]
click at [1304, 447] on span "Submit order" at bounding box center [1307, 449] width 85 height 17
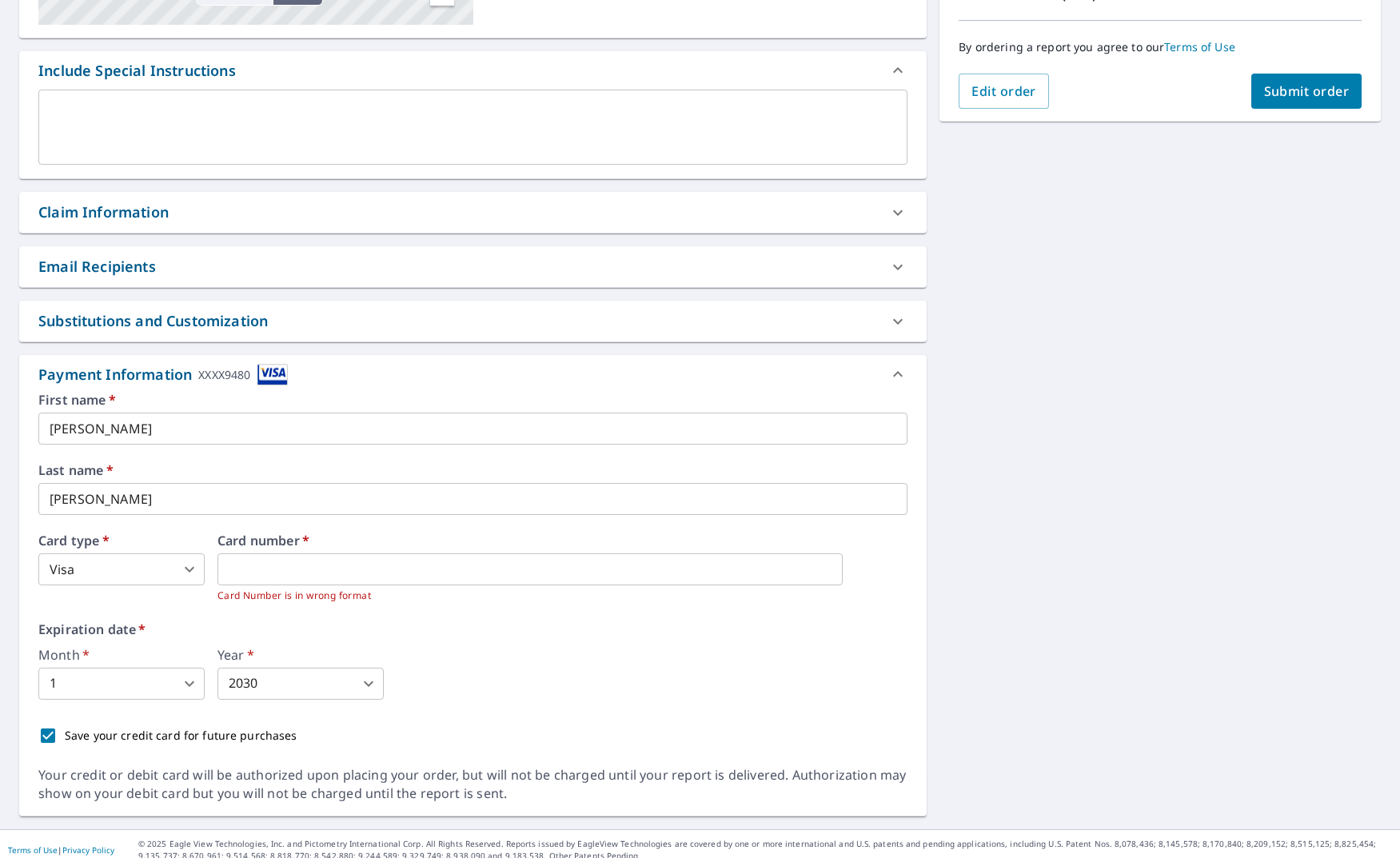
scroll to position [400, 0]
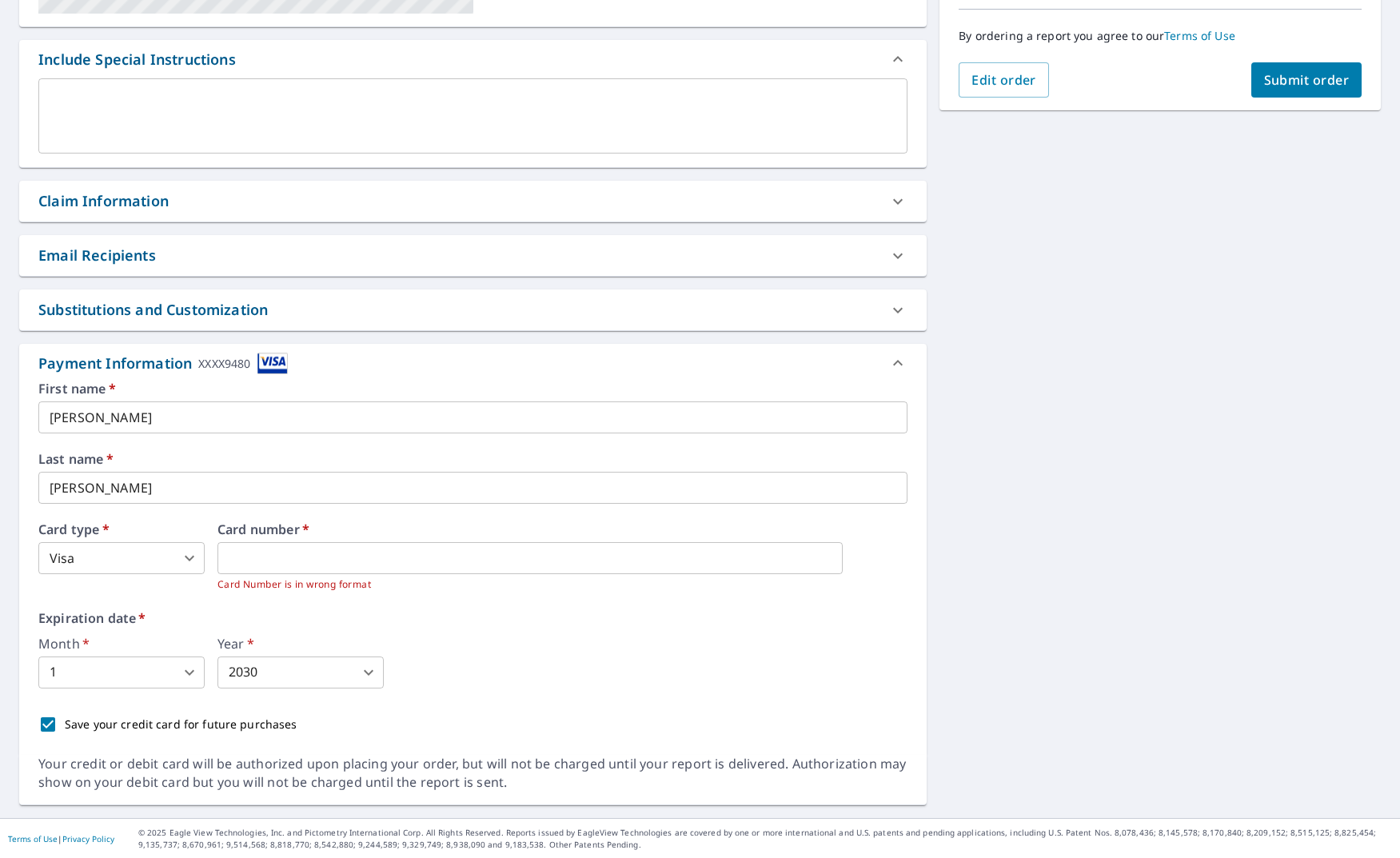
click at [646, 625] on div "Expiration date   * Month   * 1 1 ​ Year   * 2030 2030 ​" at bounding box center [473, 650] width 869 height 77
click at [1281, 77] on span "Submit order" at bounding box center [1307, 80] width 85 height 17
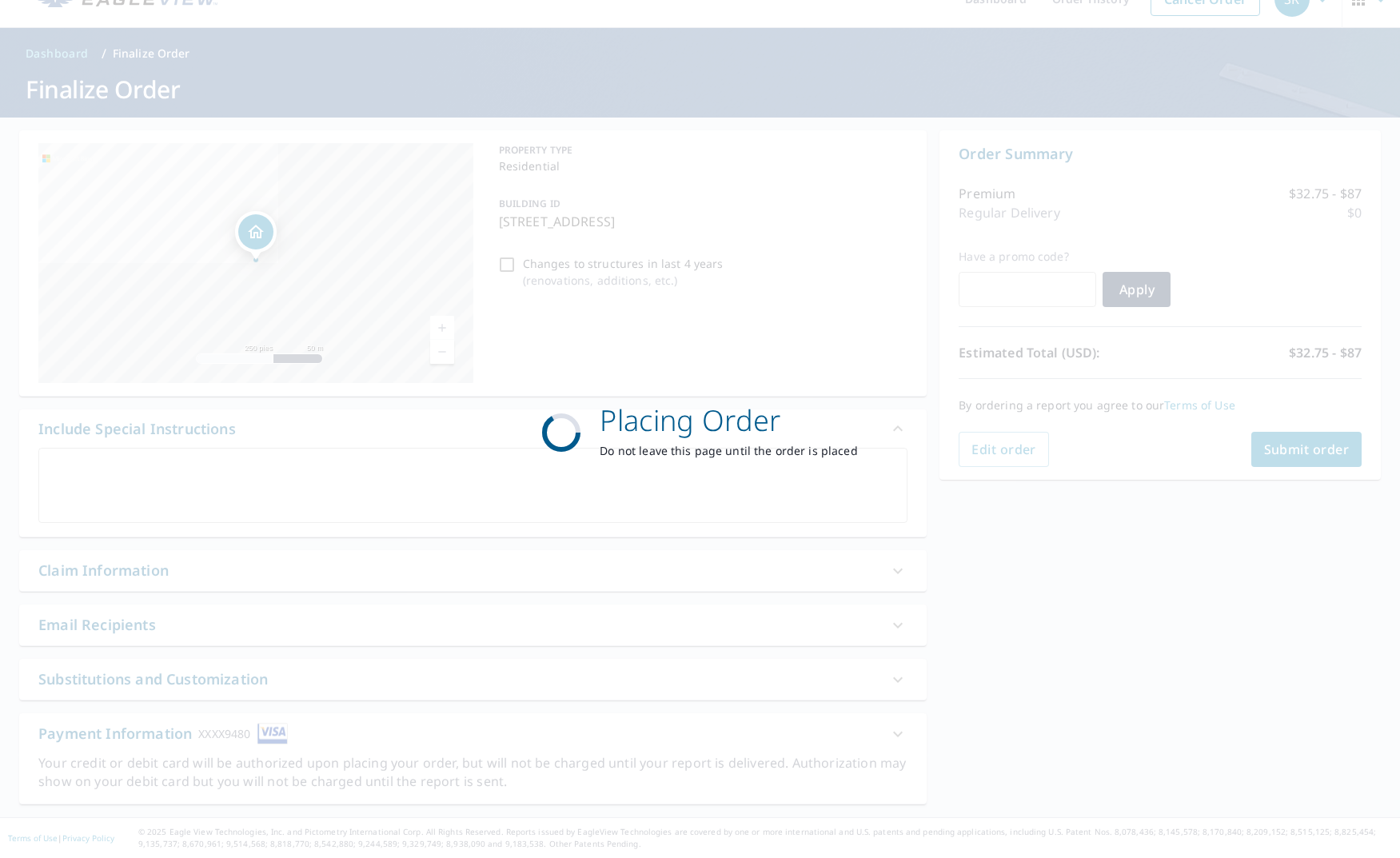
scroll to position [0, 0]
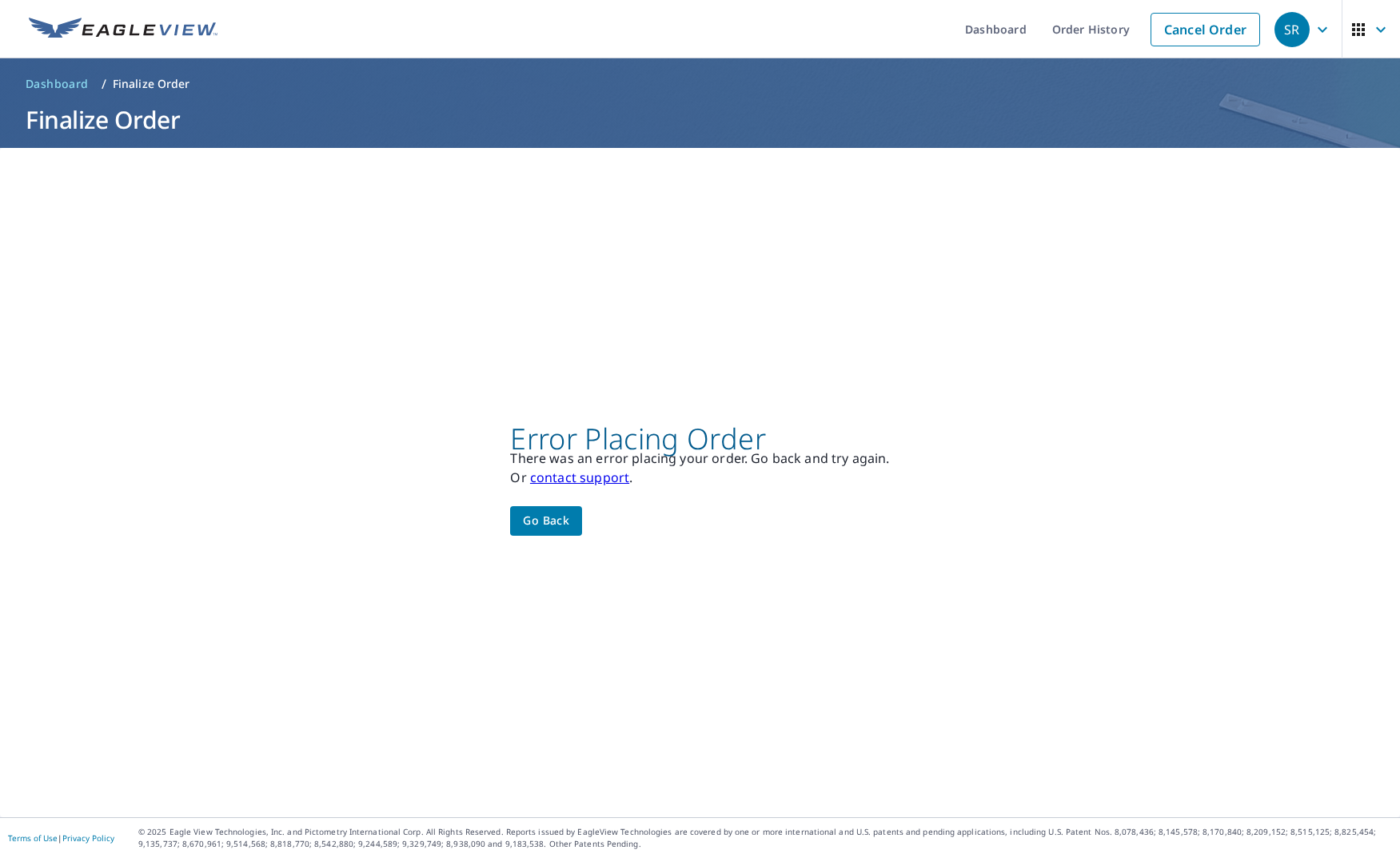
click at [557, 528] on span "Go back" at bounding box center [546, 520] width 47 height 20
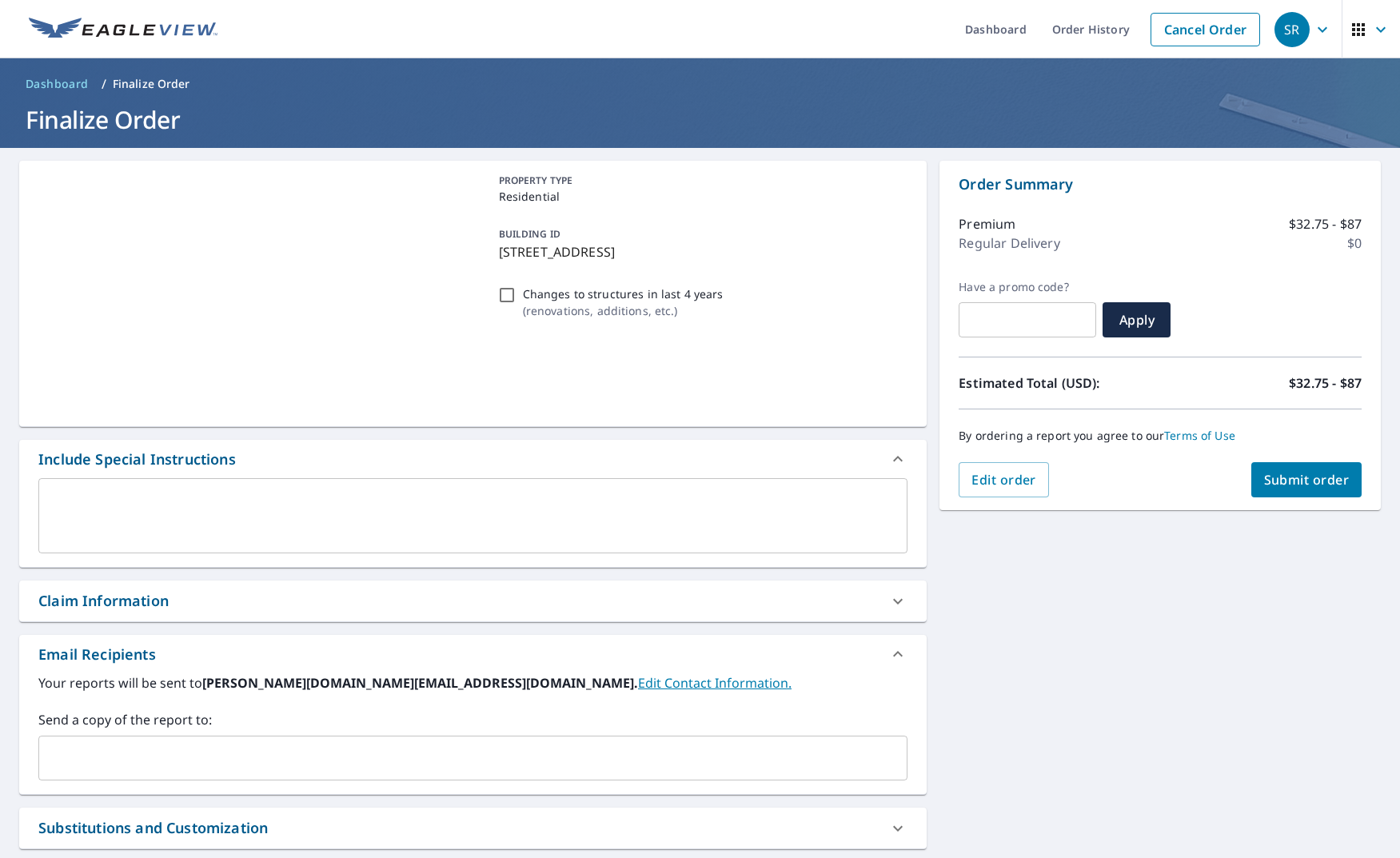
scroll to position [149, 0]
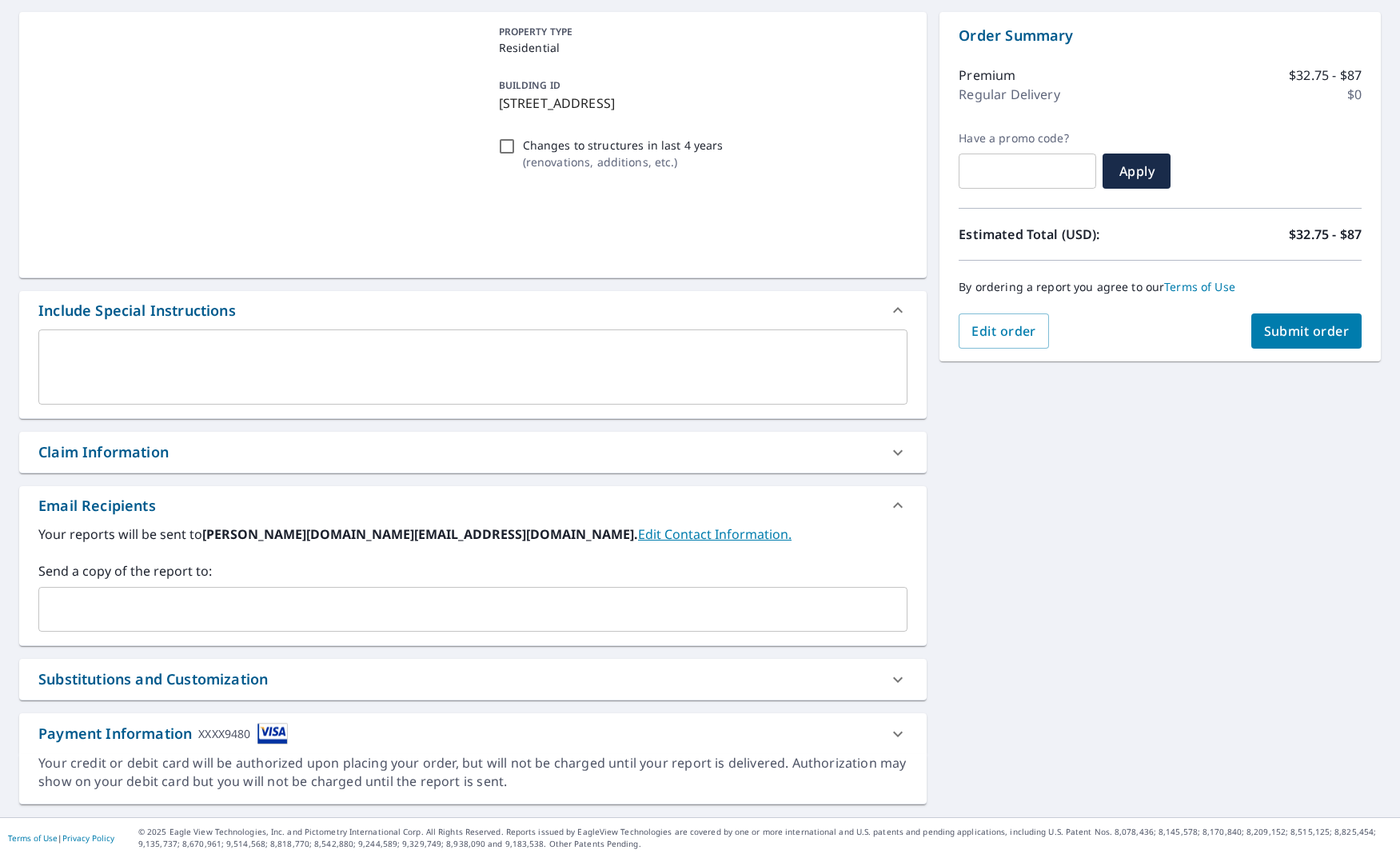
drag, startPoint x: 898, startPoint y: 733, endPoint x: 888, endPoint y: 718, distance: 18.0
click at [897, 733] on icon at bounding box center [898, 734] width 19 height 19
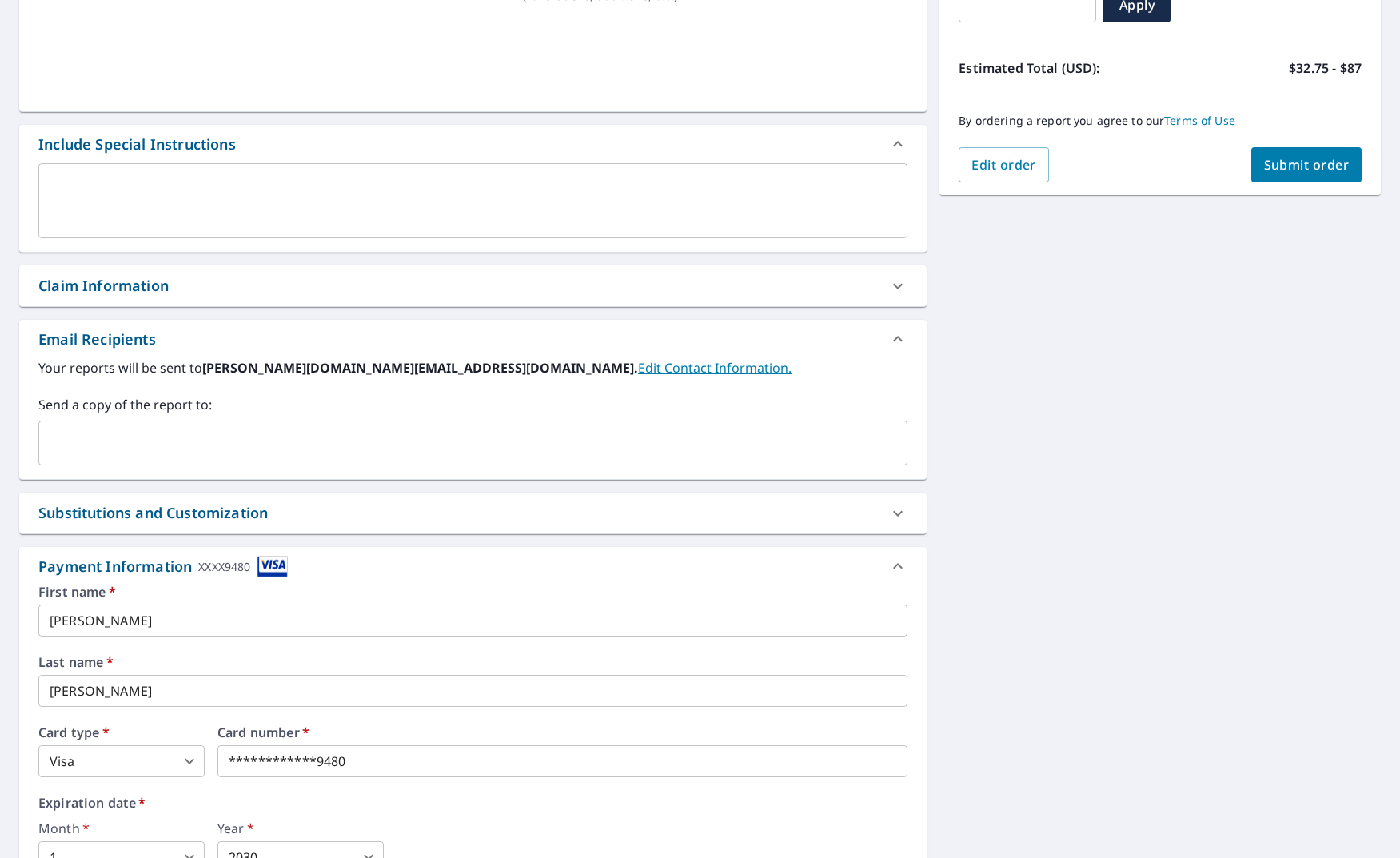
scroll to position [501, 0]
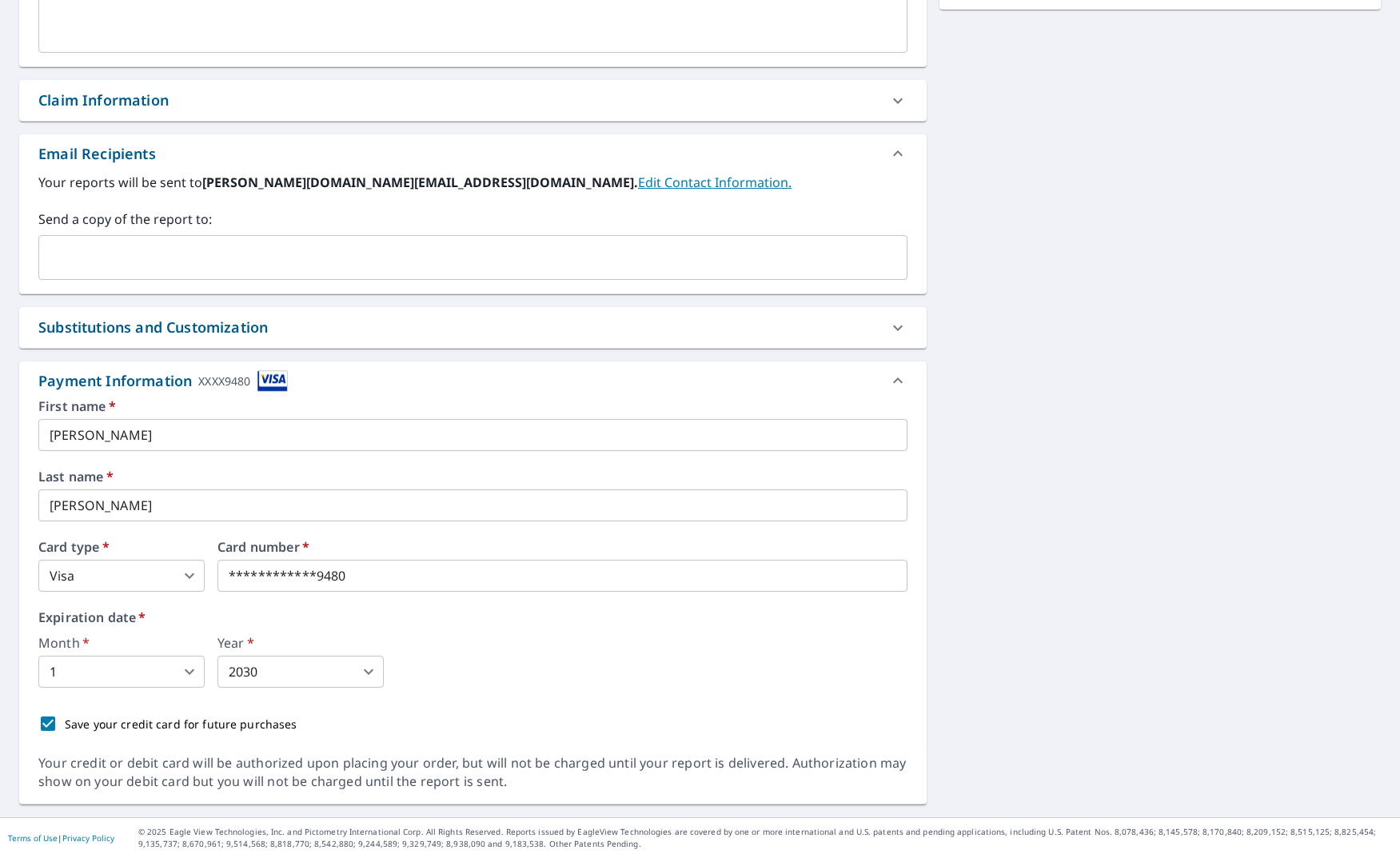
click at [447, 581] on input "**********" at bounding box center [562, 575] width 690 height 32
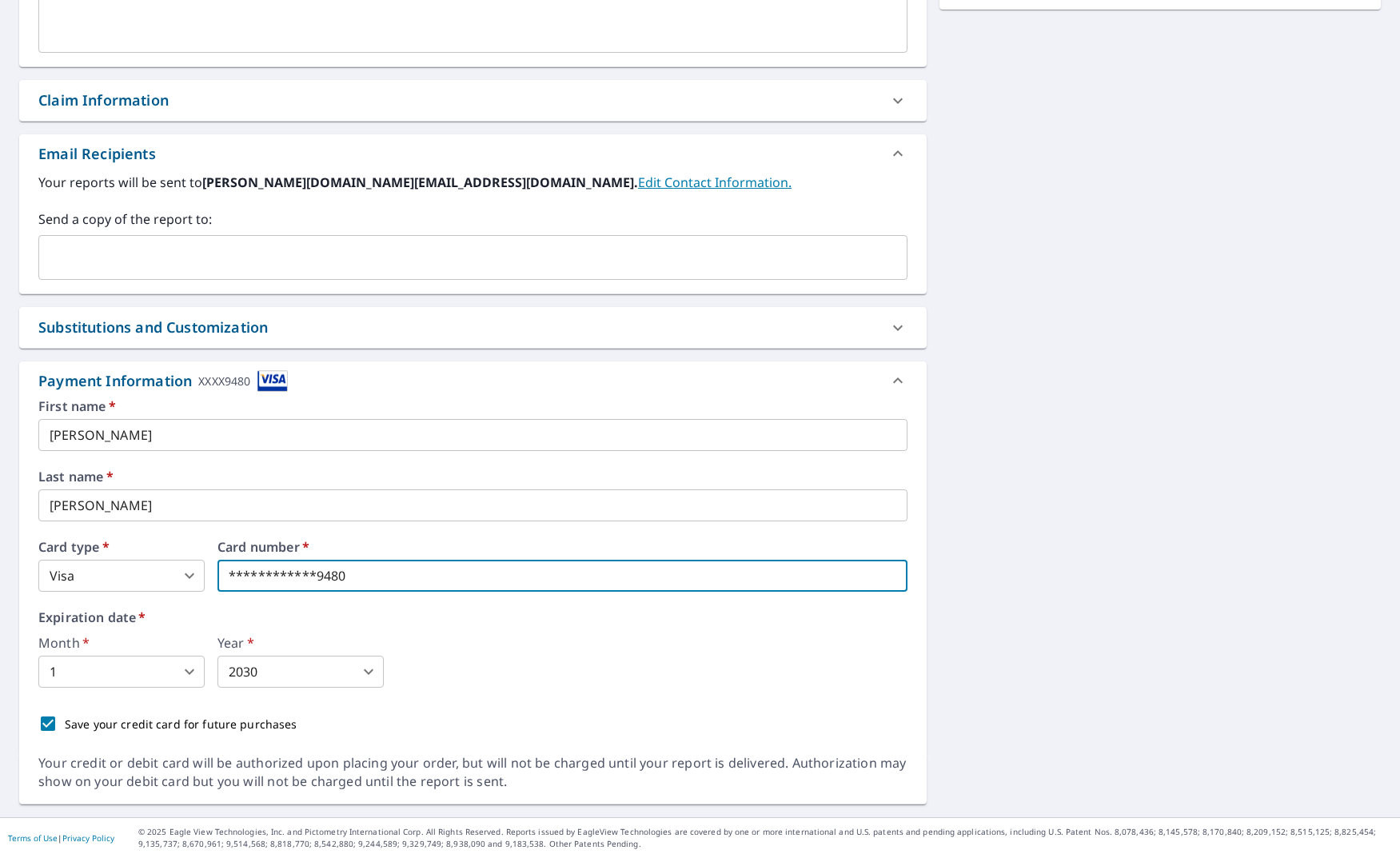
drag, startPoint x: 373, startPoint y: 577, endPoint x: 200, endPoint y: 561, distance: 173.7
click at [200, 561] on div "**********" at bounding box center [473, 566] width 869 height 51
drag, startPoint x: 355, startPoint y: 575, endPoint x: 220, endPoint y: 566, distance: 135.3
click at [221, 566] on input "**********" at bounding box center [562, 575] width 690 height 32
type input "**********"
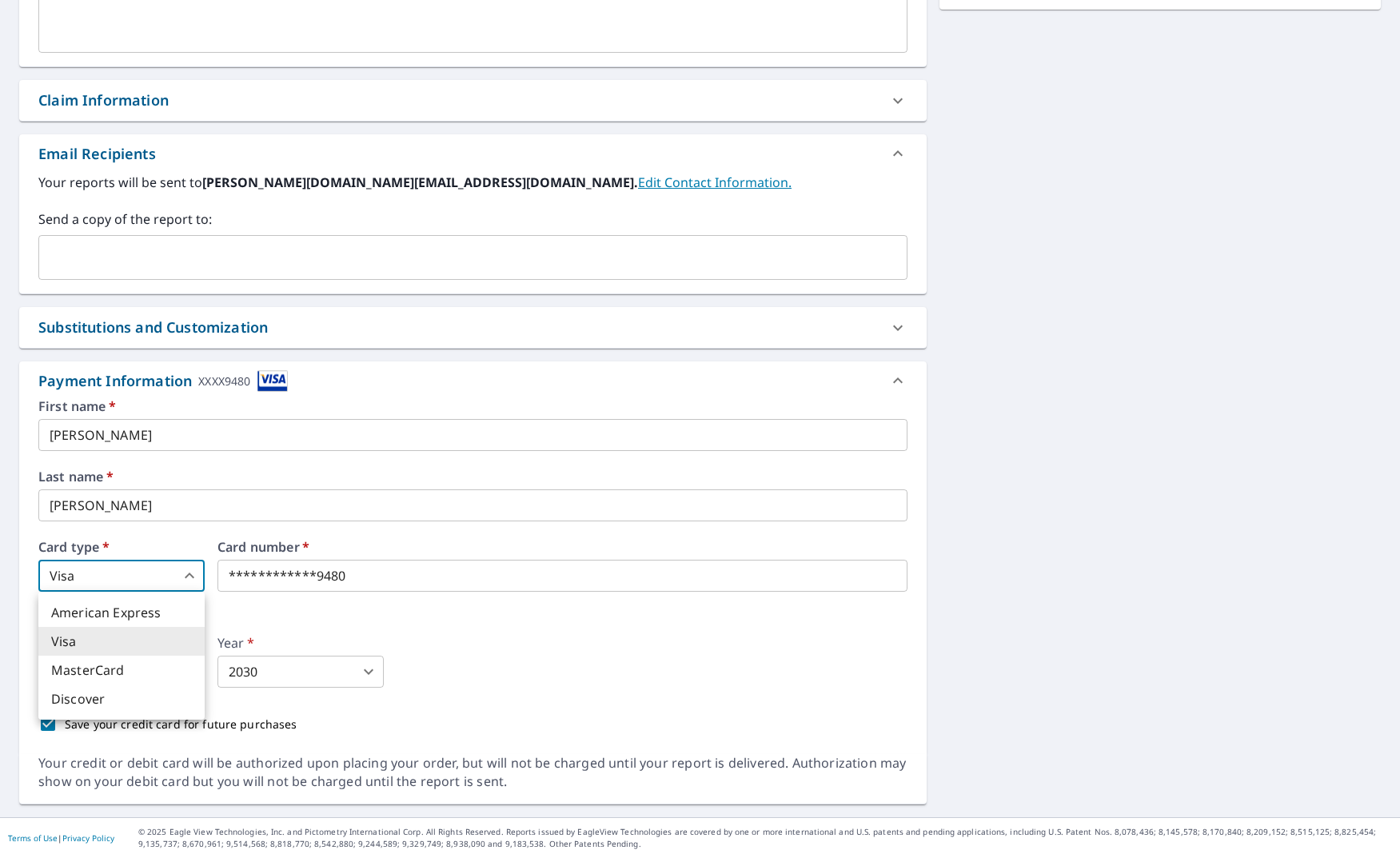
click at [192, 575] on body "SR SR Dashboard Order History Cancel Order SR Dashboard / Finalize Order Finali…" at bounding box center [700, 429] width 1400 height 858
click at [114, 623] on li "American Express" at bounding box center [121, 612] width 166 height 28
type input "1"
click at [305, 583] on input "**********" at bounding box center [562, 575] width 690 height 32
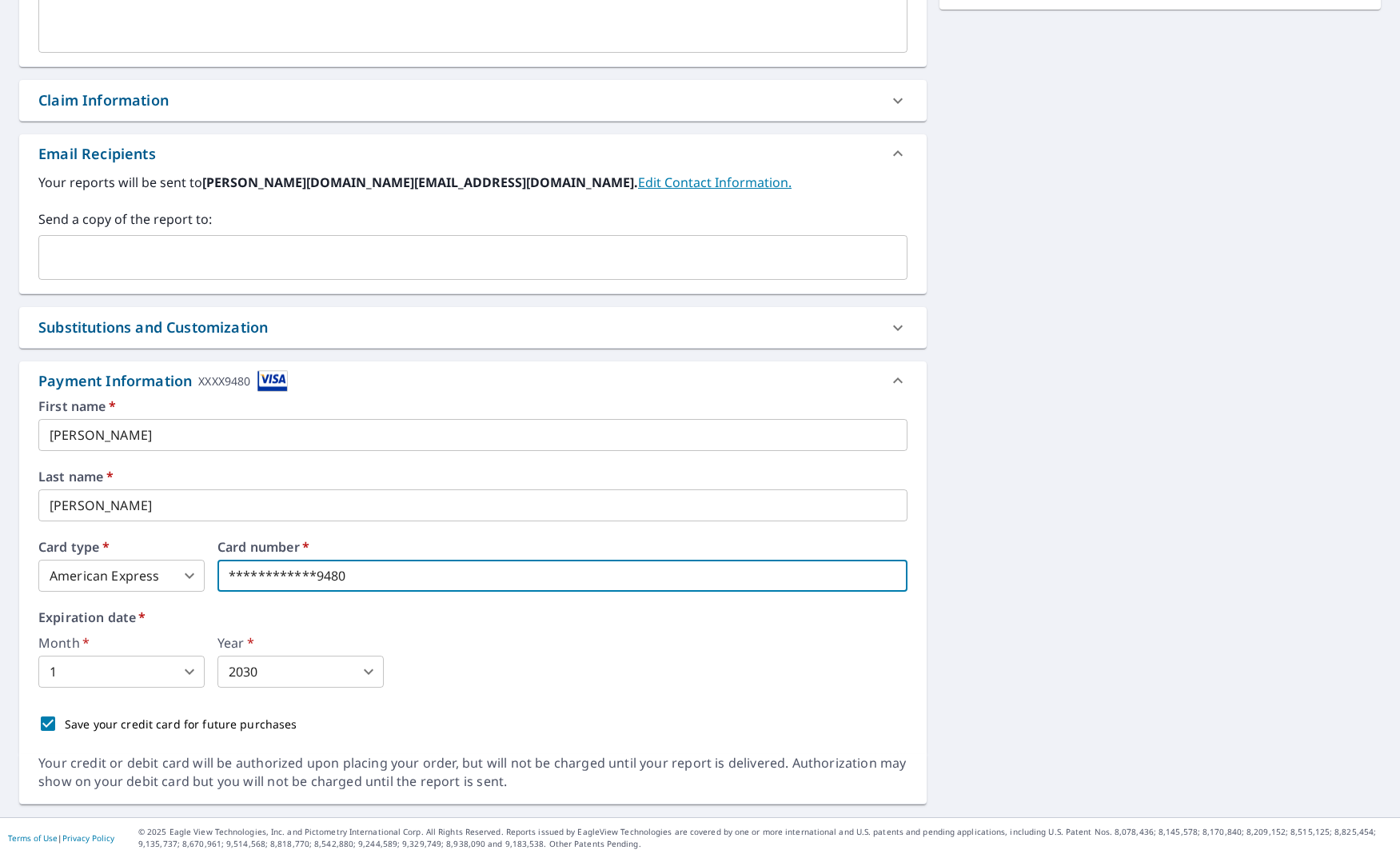
click at [381, 580] on input "**********" at bounding box center [562, 575] width 690 height 32
type input "**********"
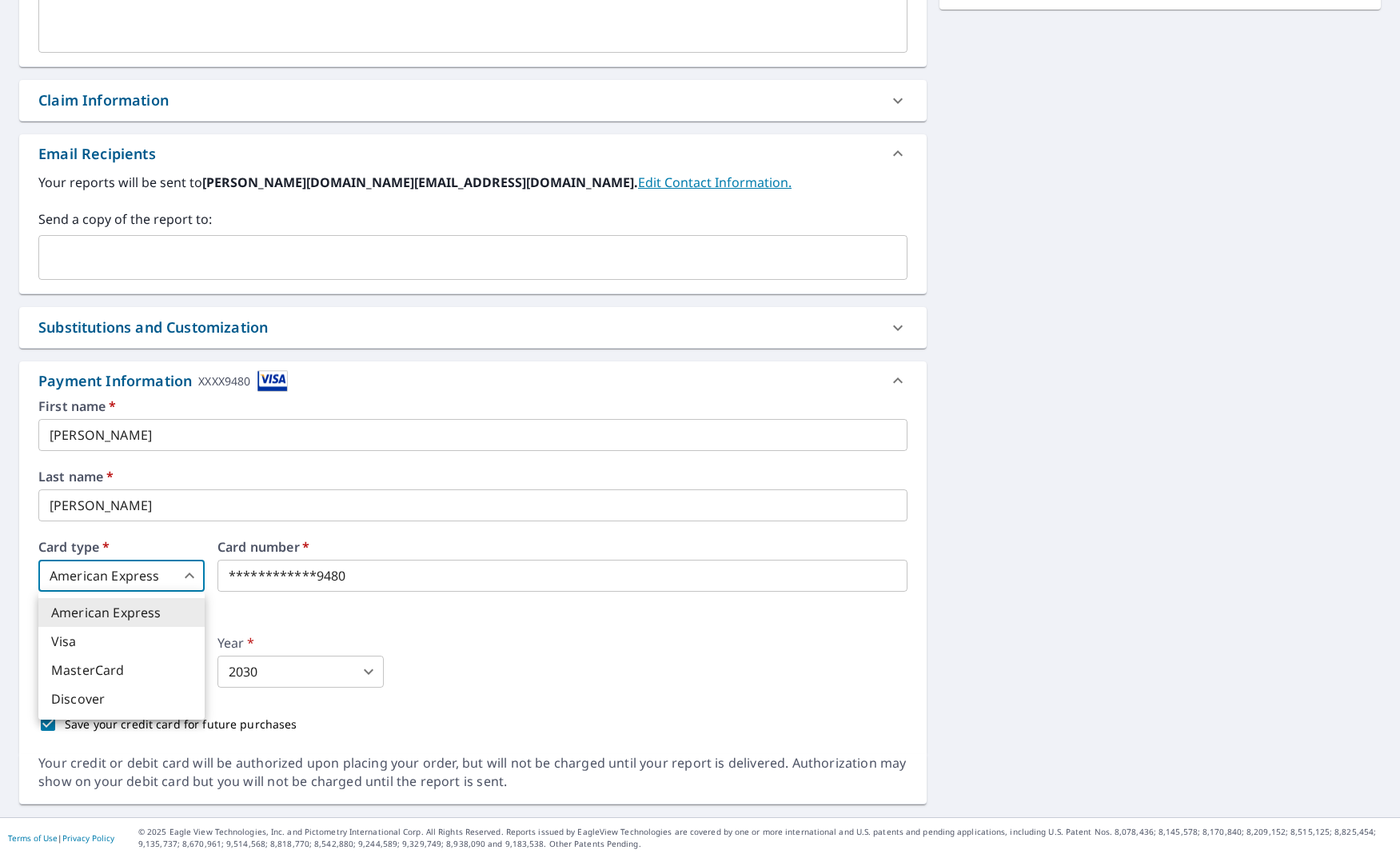
drag, startPoint x: 190, startPoint y: 576, endPoint x: 182, endPoint y: 579, distance: 8.5
click at [190, 576] on body "SR SR Dashboard Order History Cancel Order SR Dashboard / Finalize Order Finali…" at bounding box center [700, 429] width 1400 height 858
click at [107, 652] on li "Visa" at bounding box center [121, 641] width 166 height 28
type input "2"
click at [377, 578] on input "**********" at bounding box center [562, 575] width 690 height 32
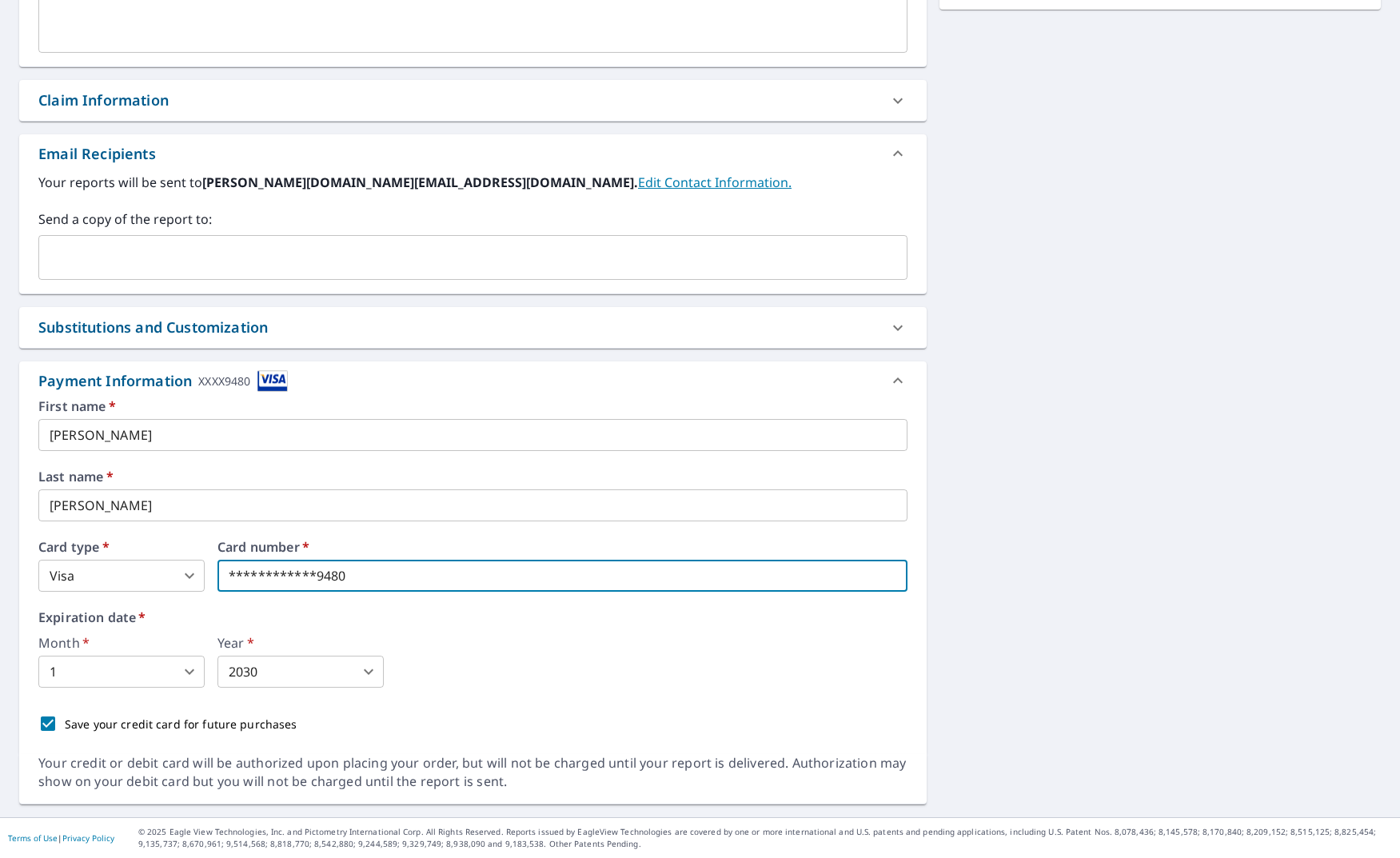
type input "**********"
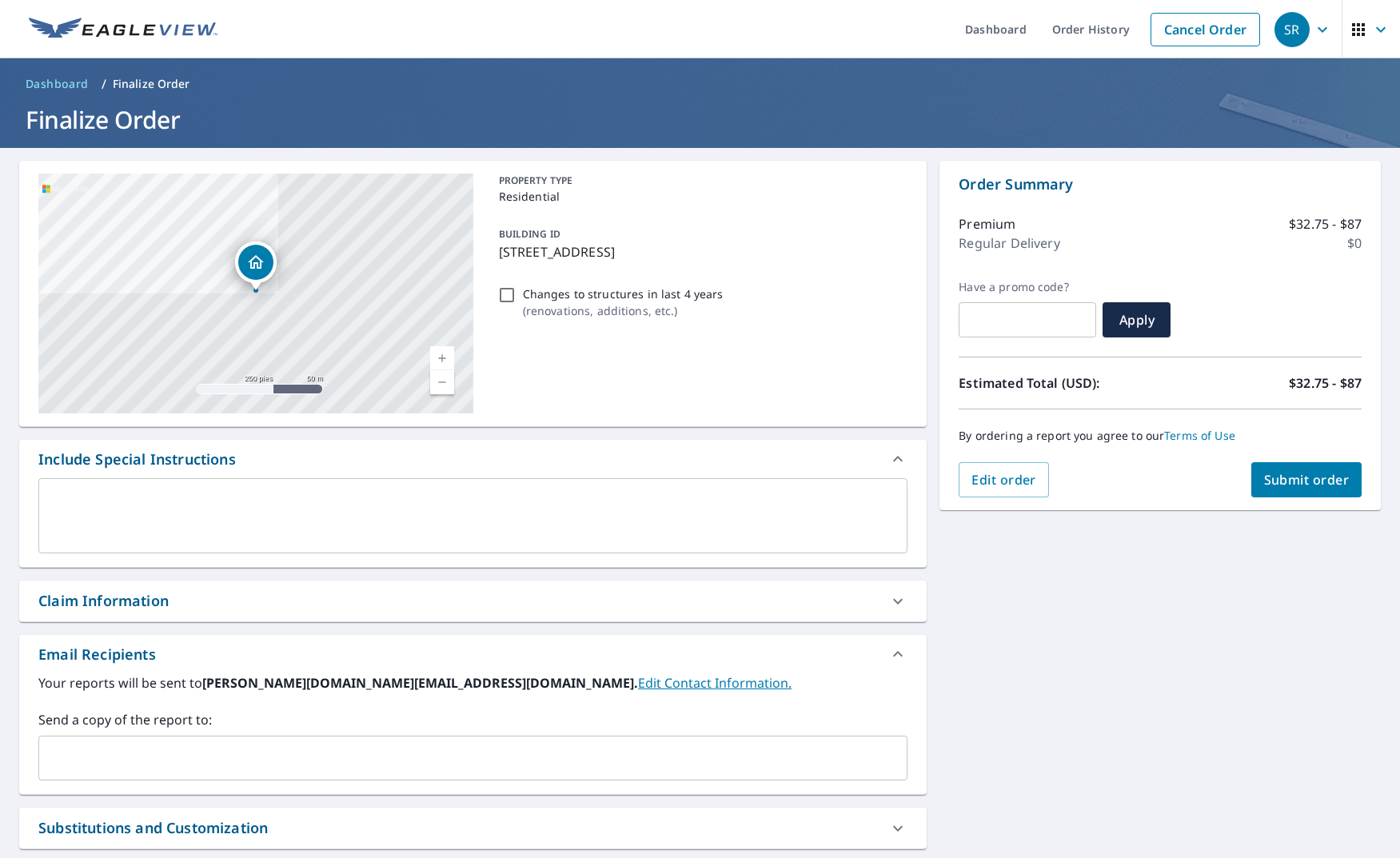
scroll to position [149, 0]
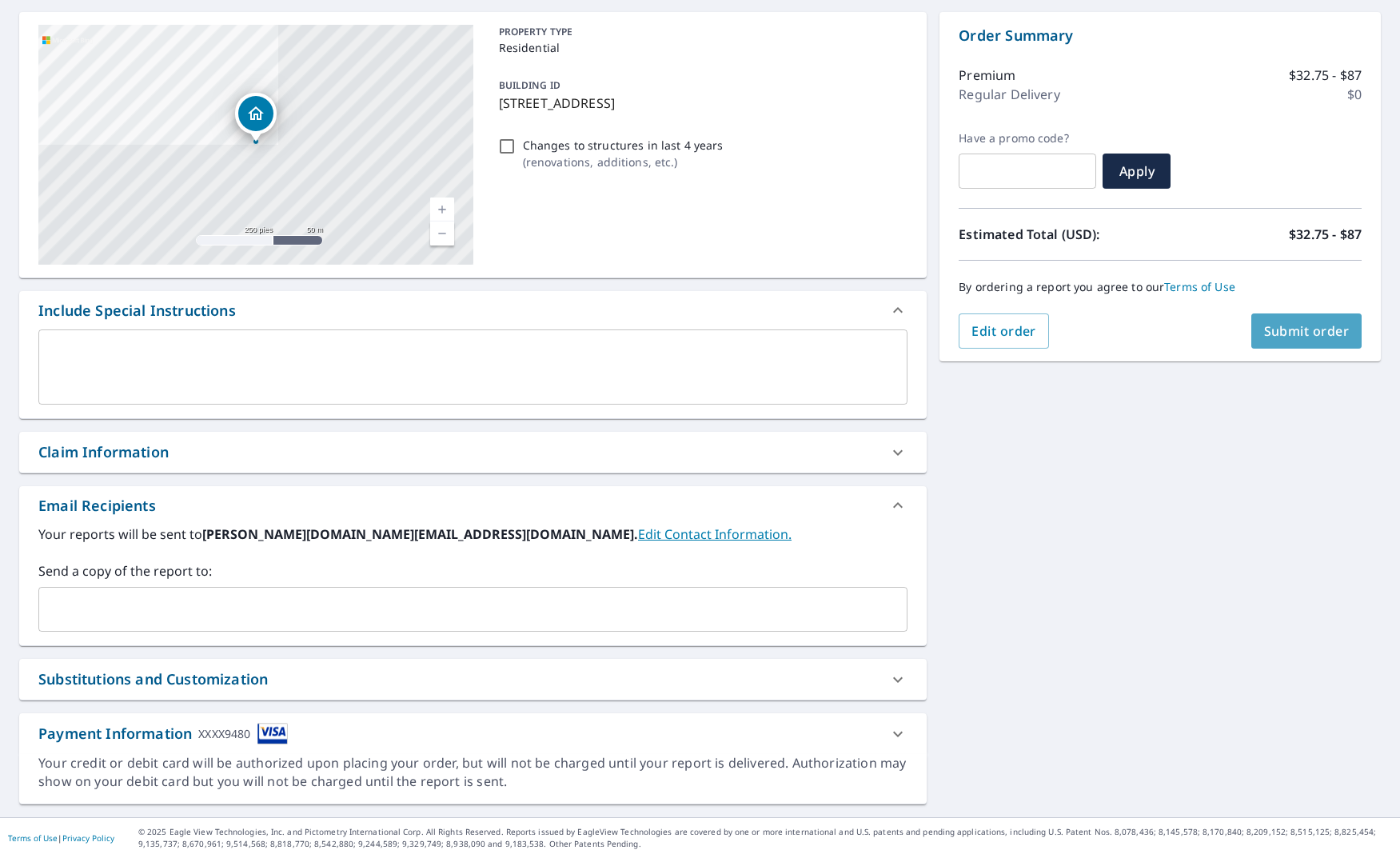
click at [1326, 330] on span "Submit order" at bounding box center [1307, 331] width 85 height 17
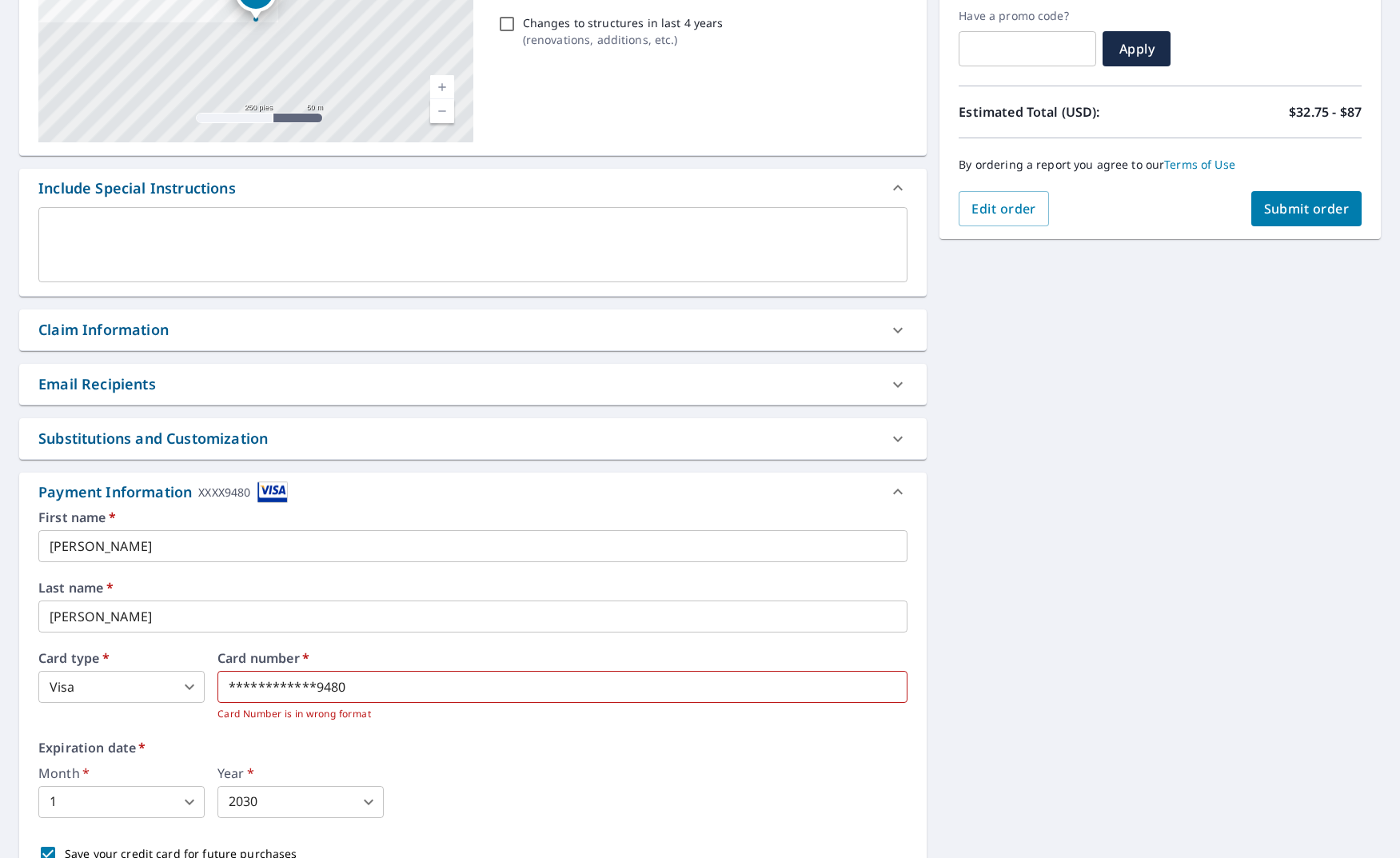
scroll to position [273, 0]
click at [1301, 202] on span "Submit order" at bounding box center [1307, 207] width 85 height 17
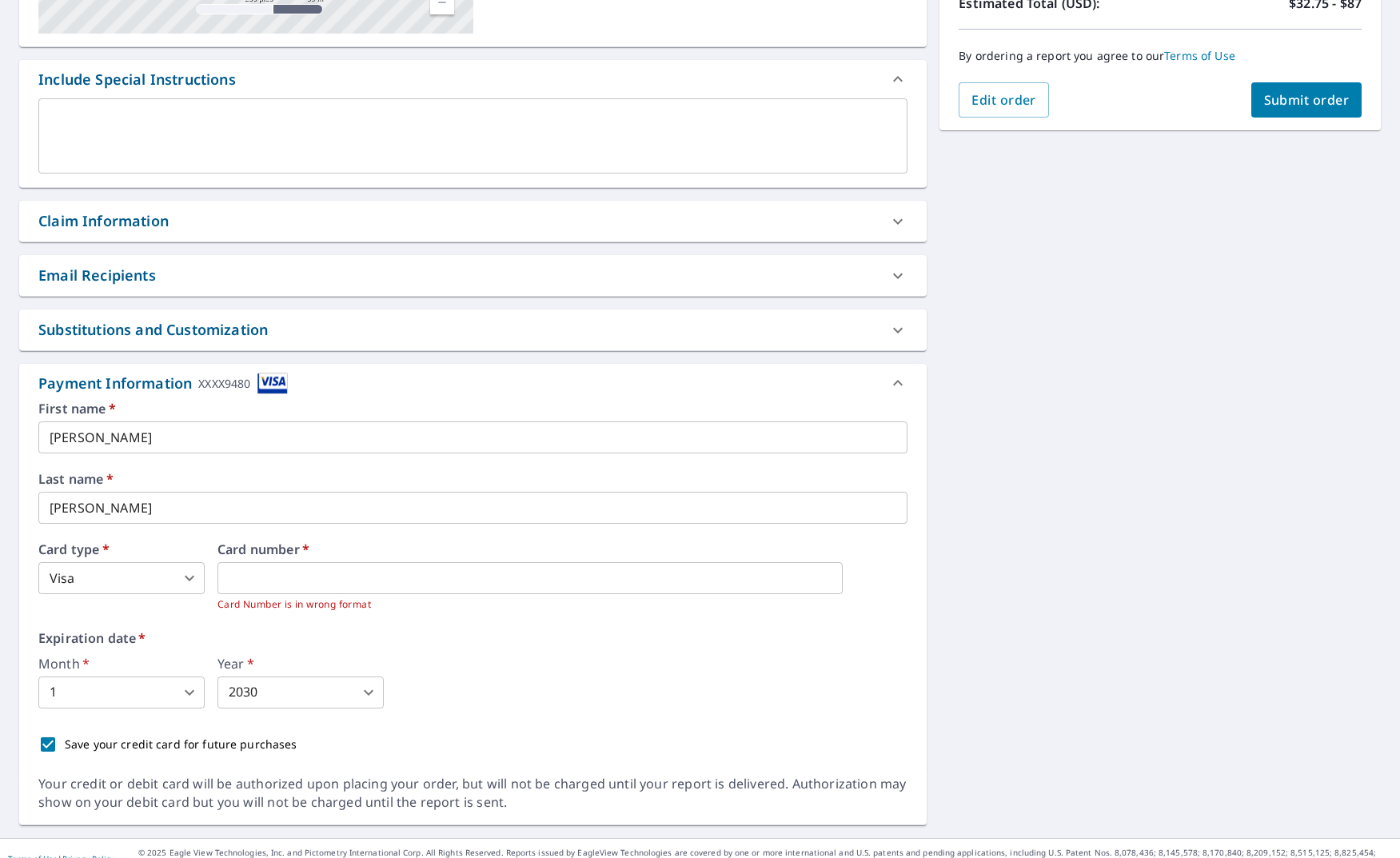
scroll to position [400, 0]
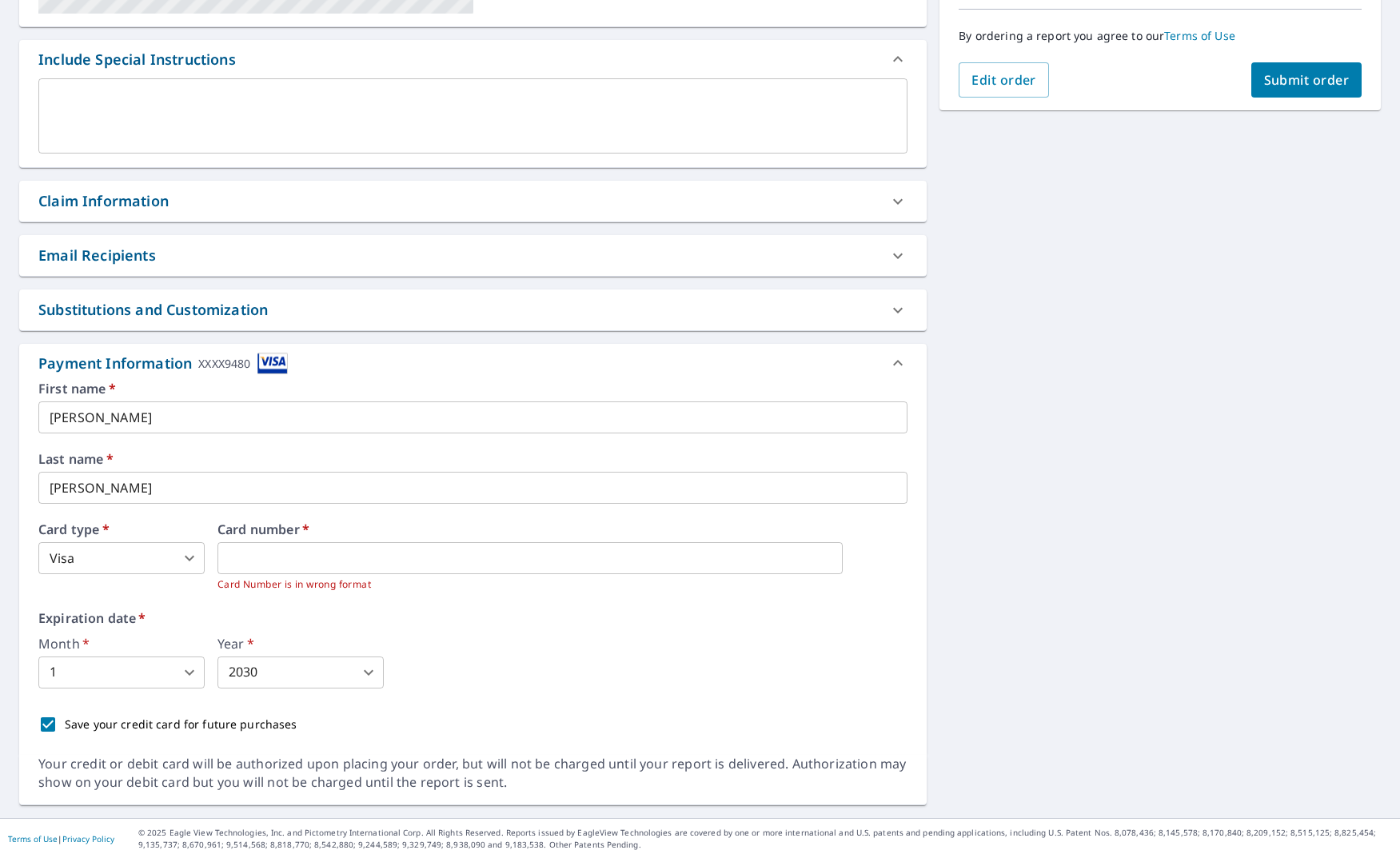
click at [165, 677] on body "SR SR Dashboard Order History Cancel Order SR Dashboard / Finalize Order Finali…" at bounding box center [700, 429] width 1400 height 858
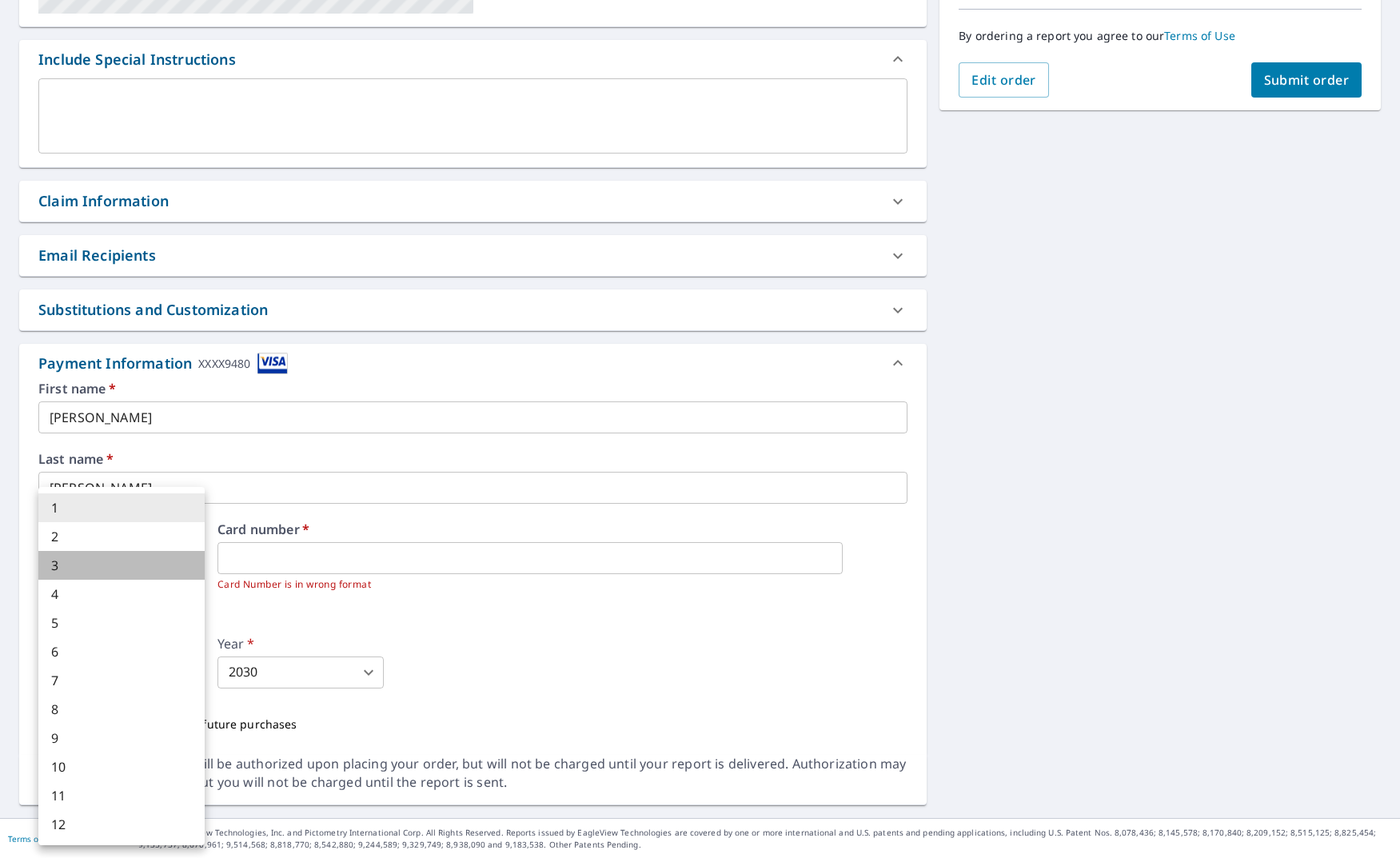
click at [94, 554] on li "3" at bounding box center [121, 565] width 166 height 28
type input "3"
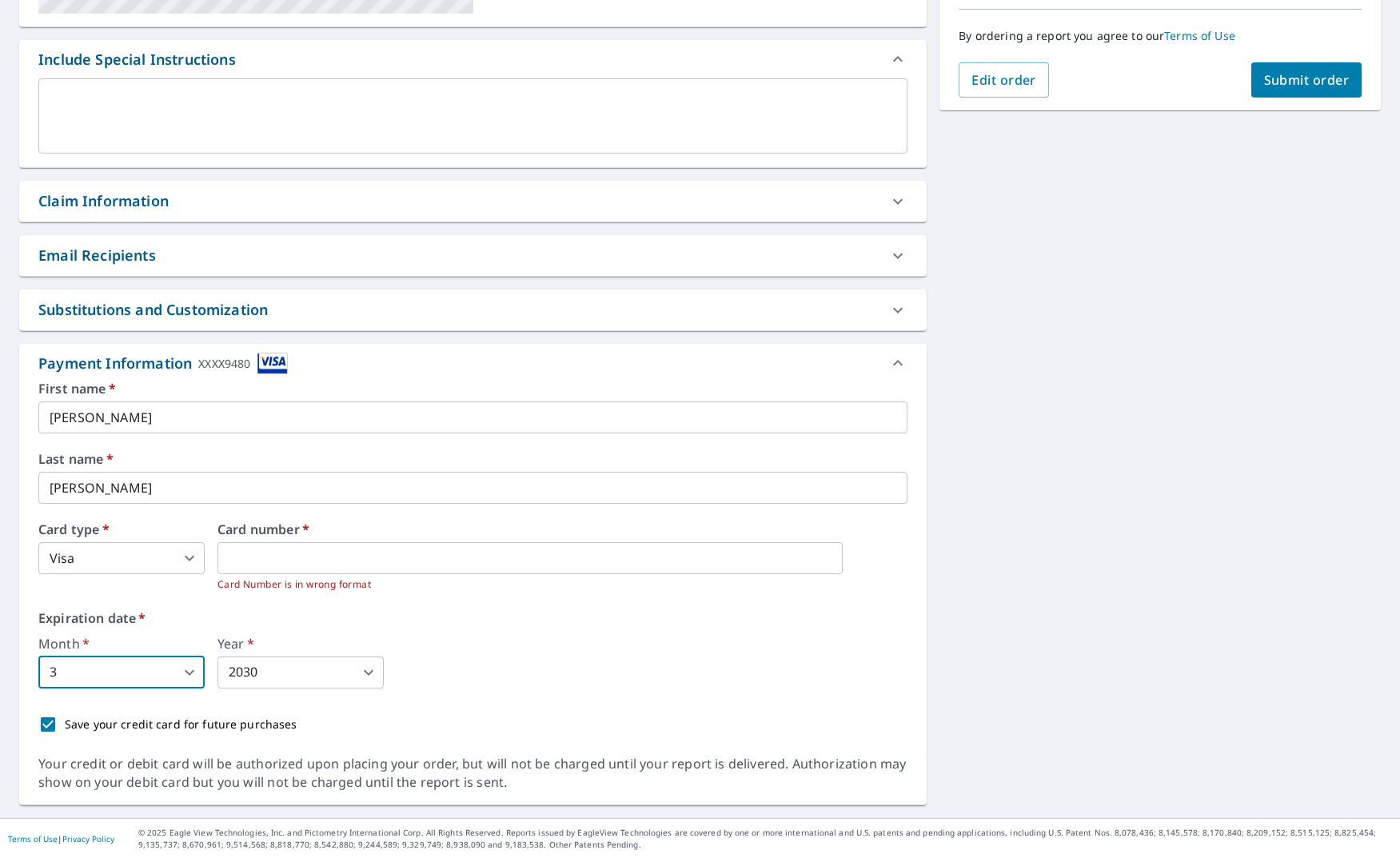
click at [315, 676] on body "SR SR Dashboard Order History Cancel Order SR Dashboard / Finalize Order Finali…" at bounding box center [700, 429] width 1400 height 858
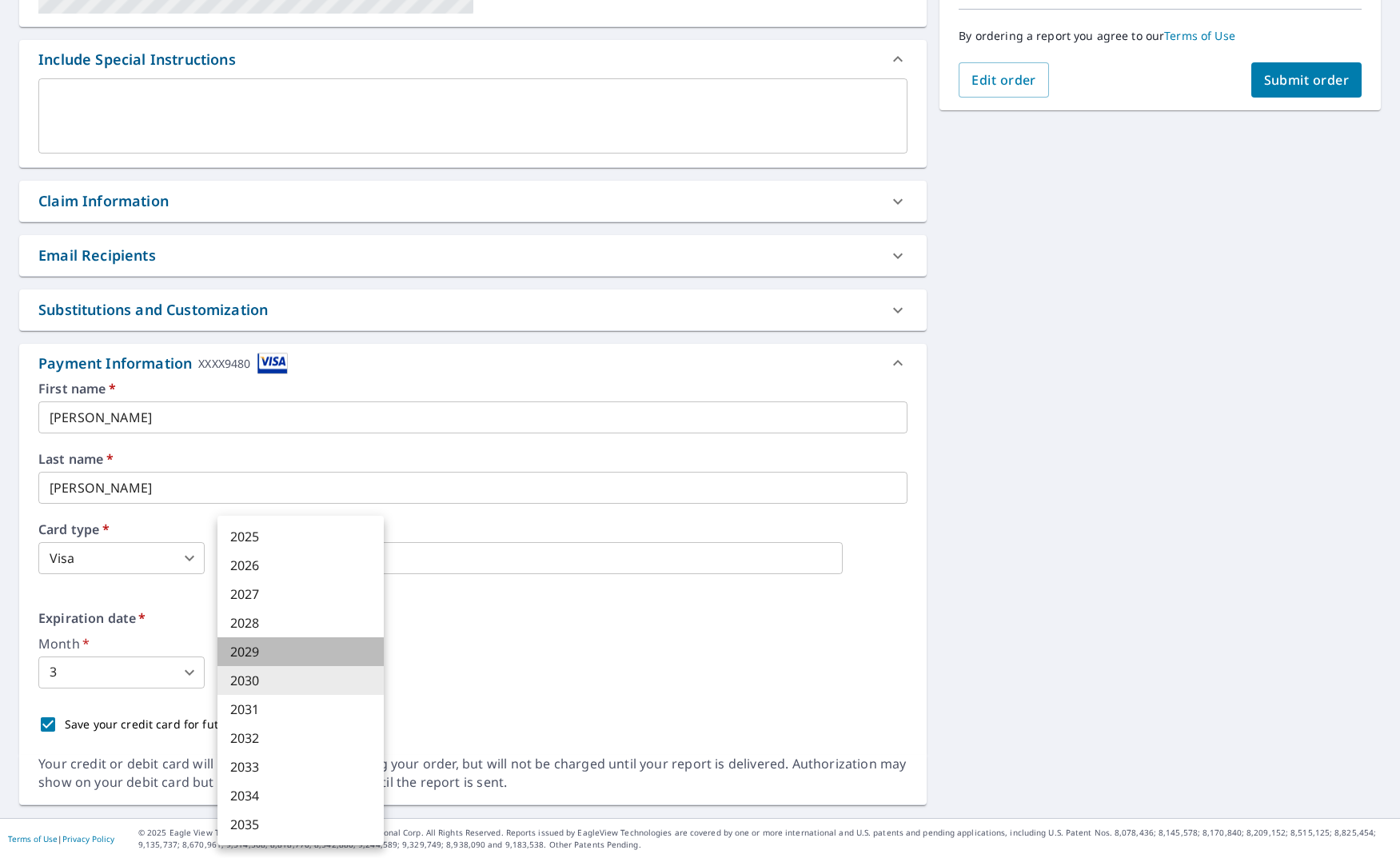
click at [318, 656] on li "2029" at bounding box center [300, 651] width 166 height 28
type input "2029"
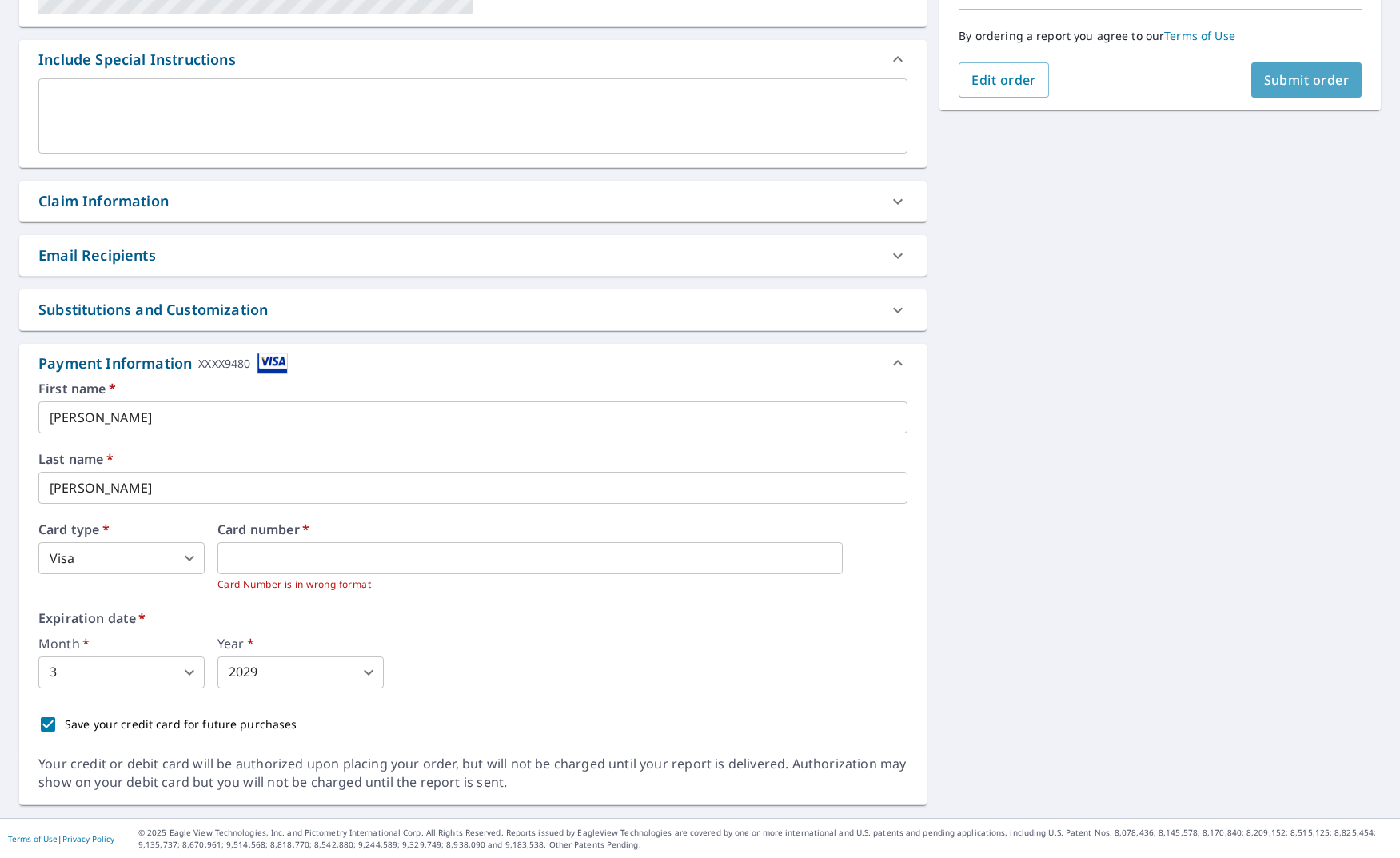
click at [1294, 89] on button "Submit order" at bounding box center [1307, 79] width 111 height 35
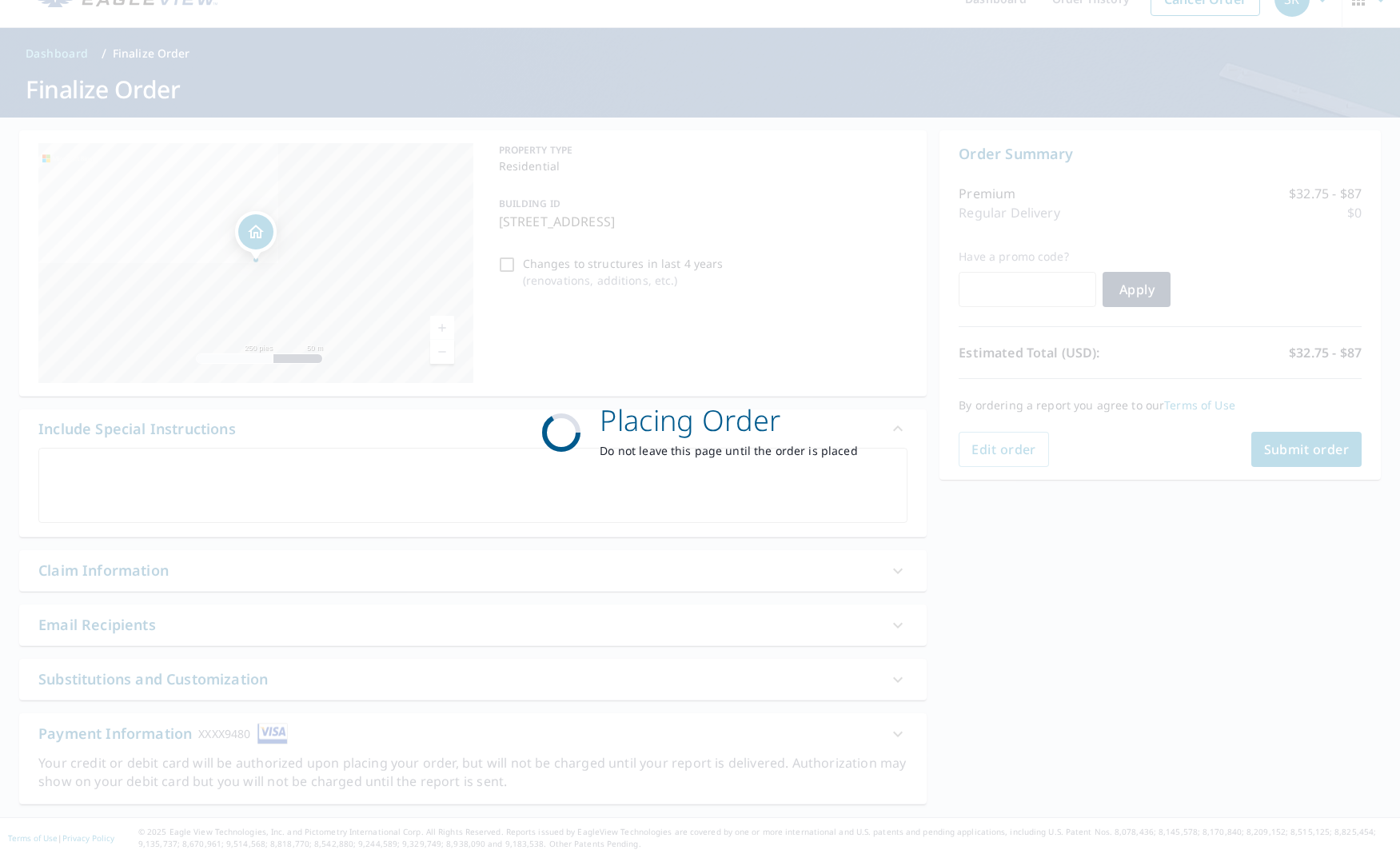
scroll to position [30, 0]
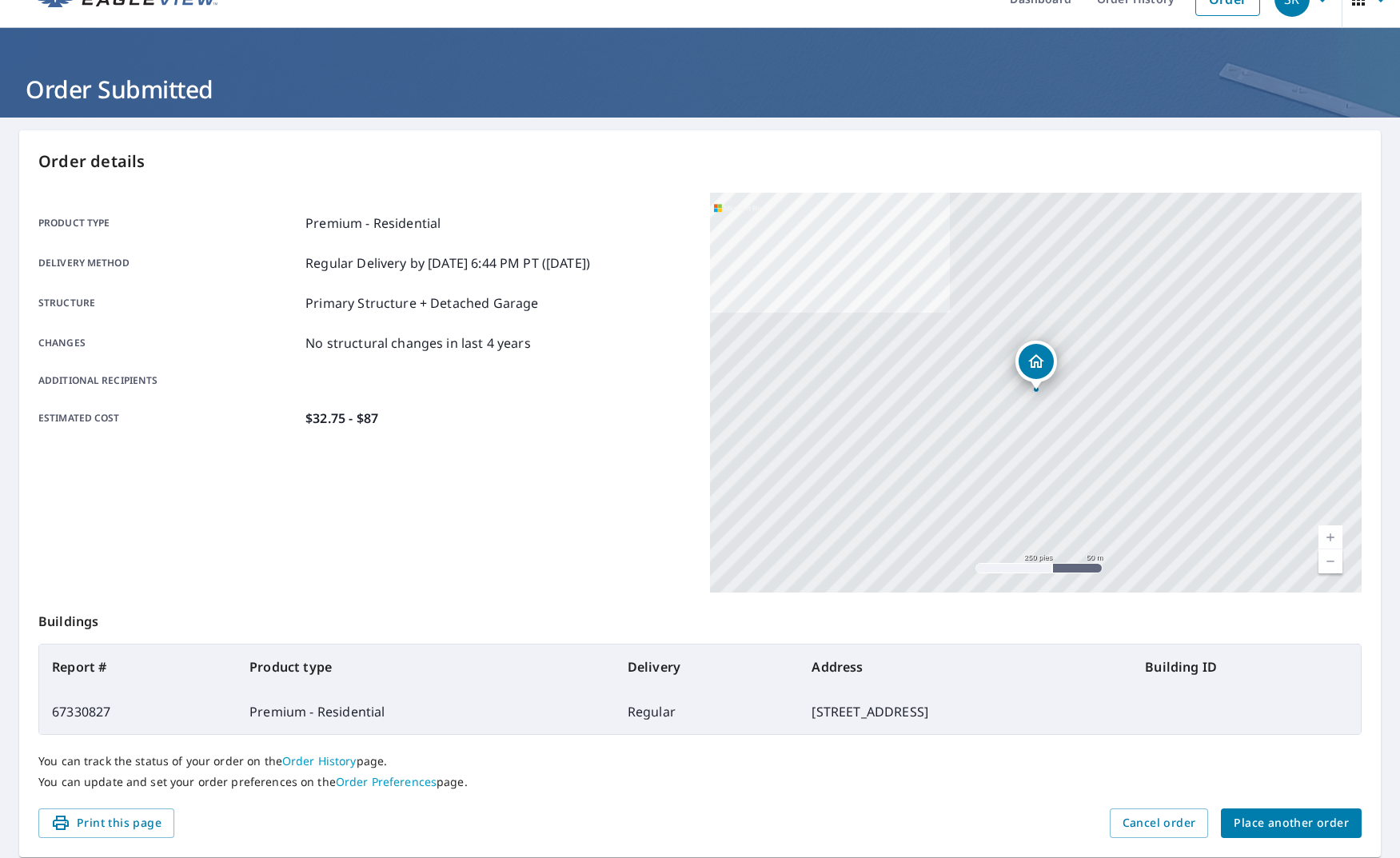
scroll to position [83, 0]
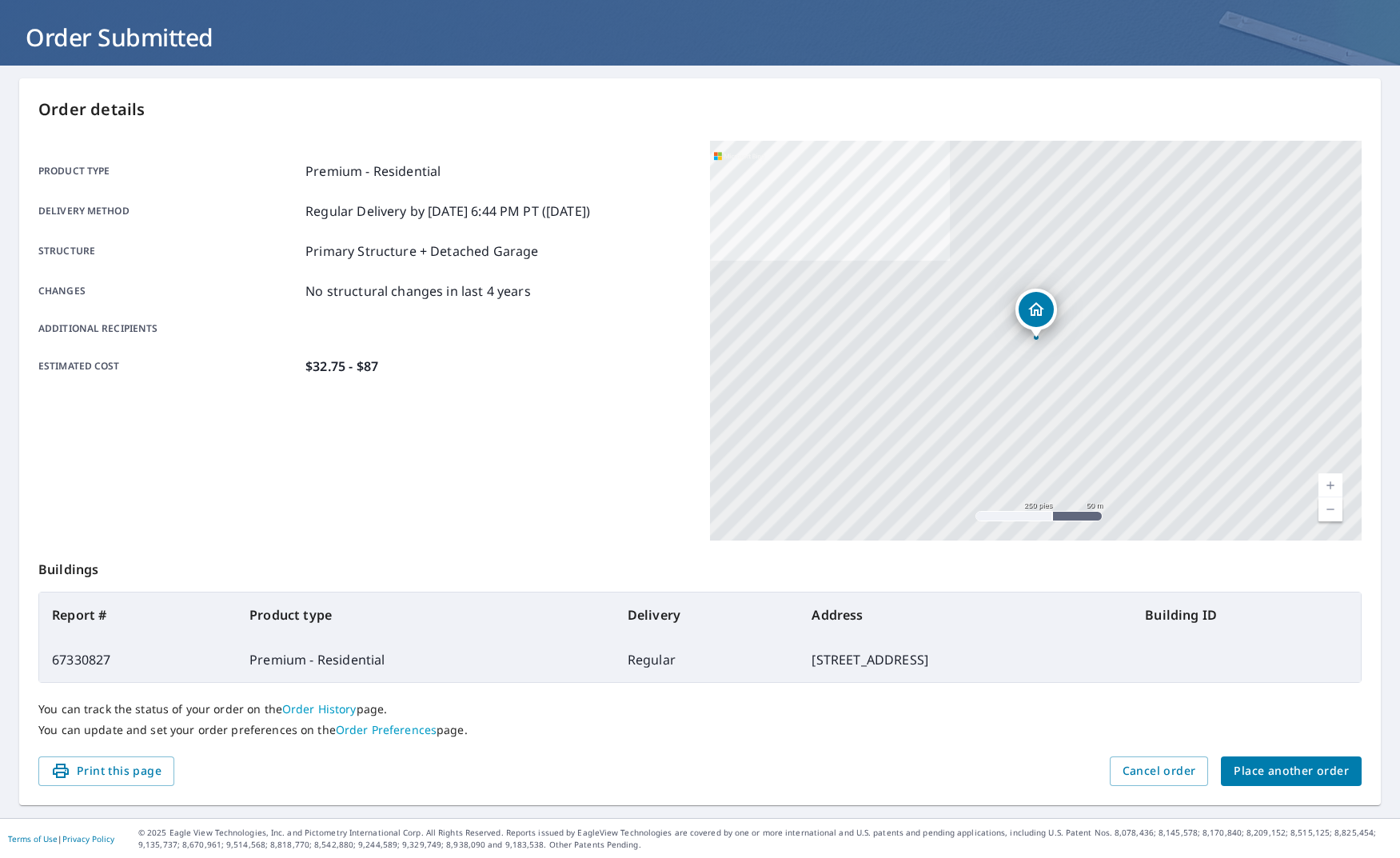
click at [1274, 765] on span "Place another order" at bounding box center [1291, 771] width 115 height 20
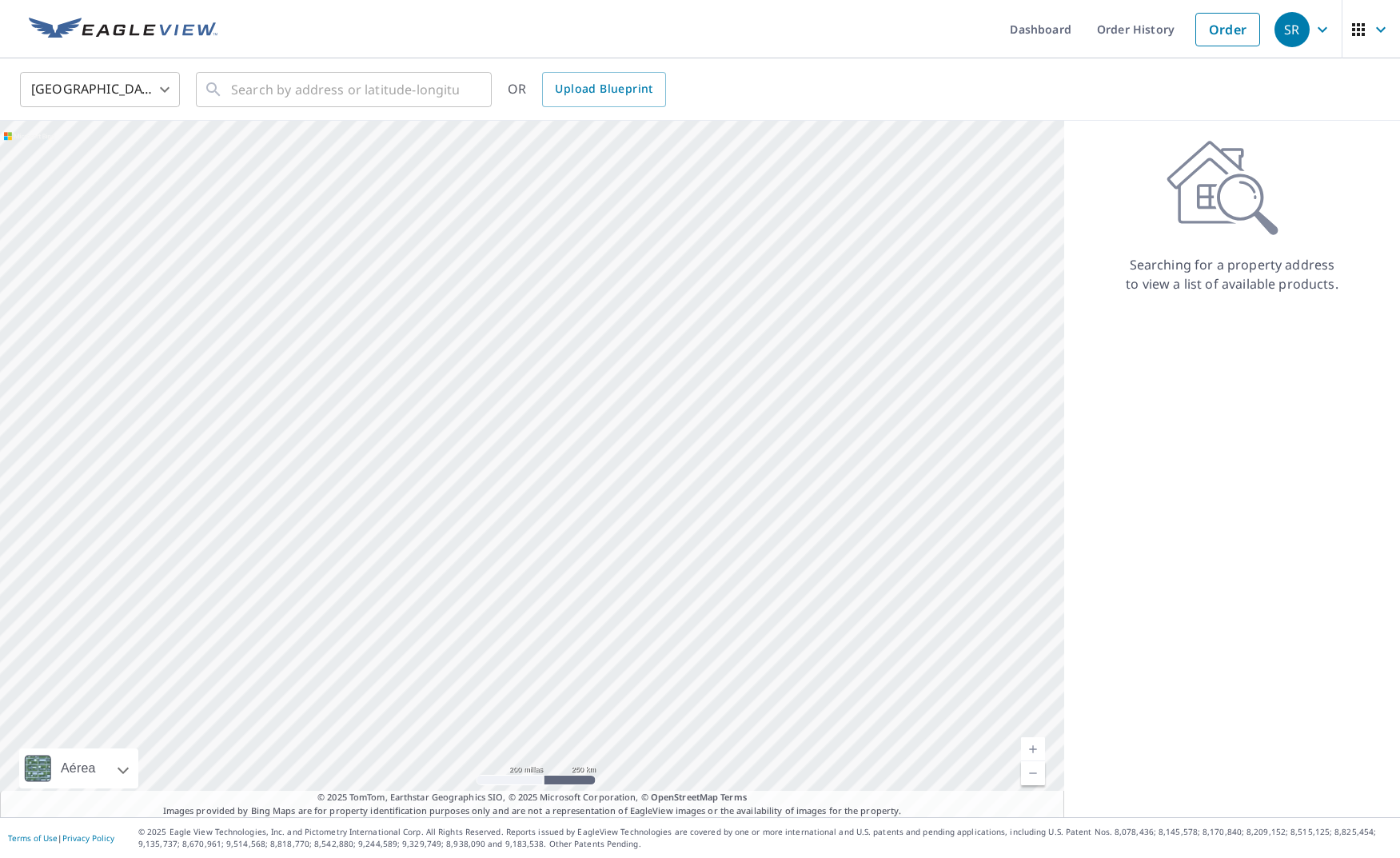
click at [100, 37] on img at bounding box center [122, 29] width 189 height 24
